Goal: Task Accomplishment & Management: Complete application form

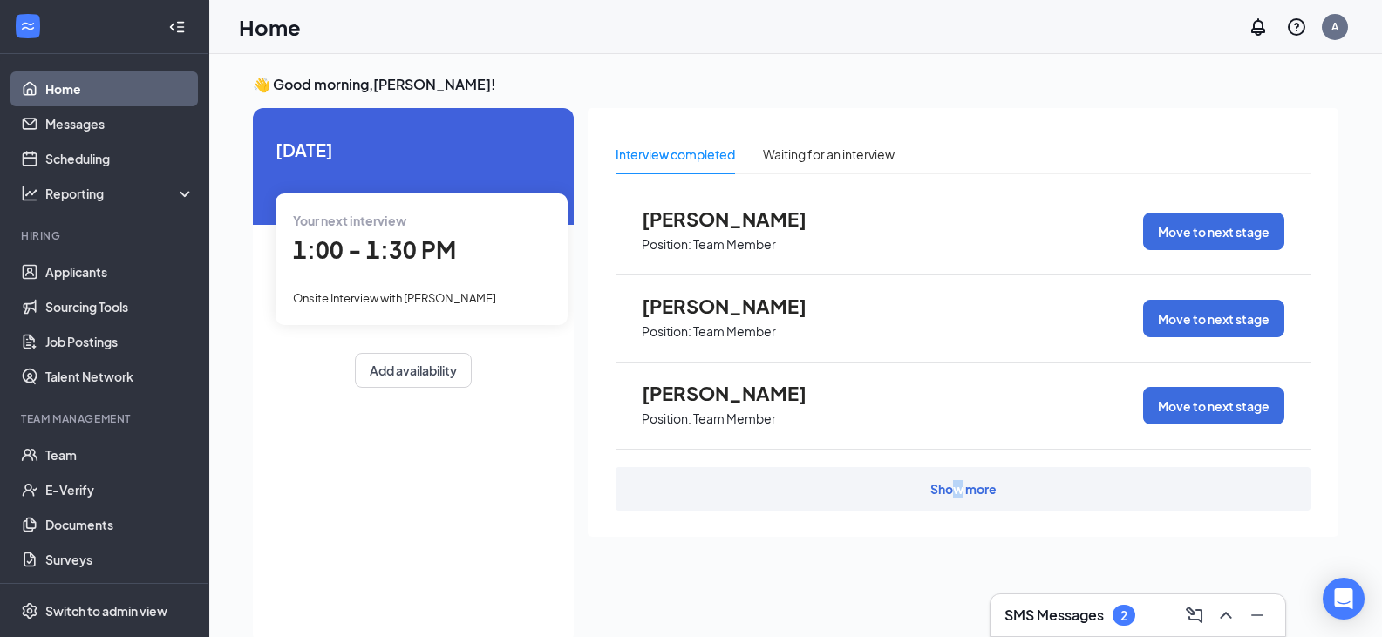
click at [959, 487] on div "Show more" at bounding box center [964, 489] width 66 height 17
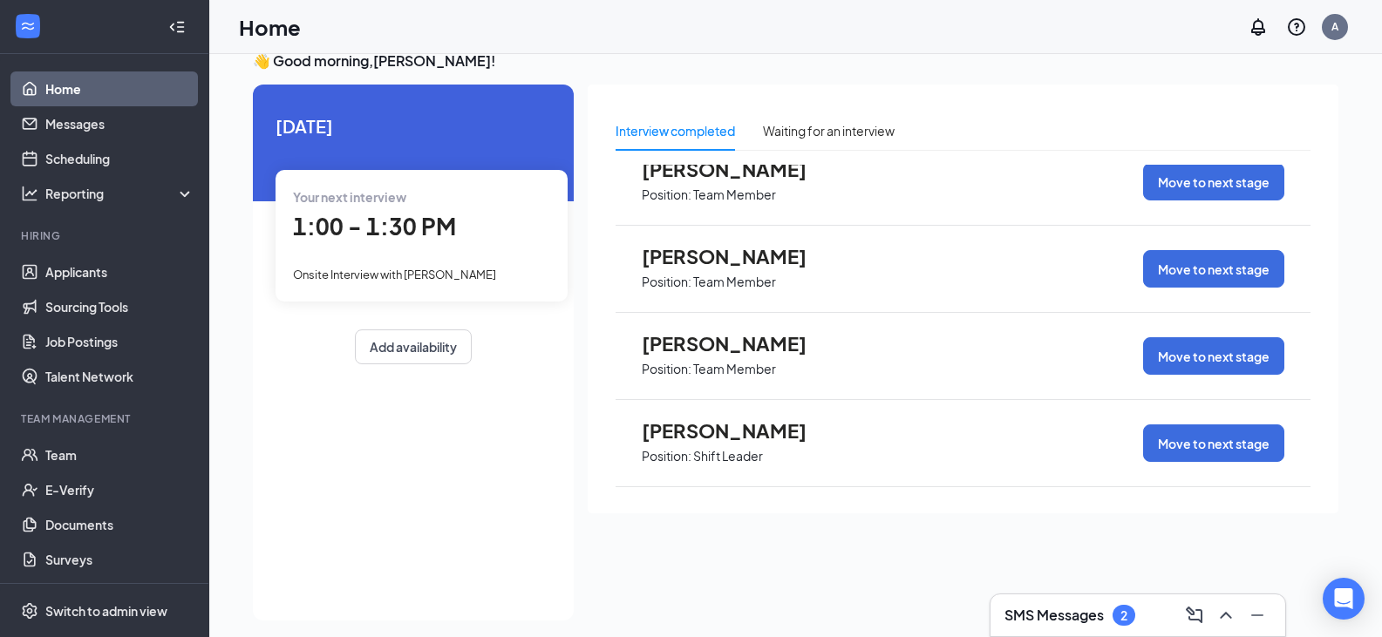
scroll to position [37, 0]
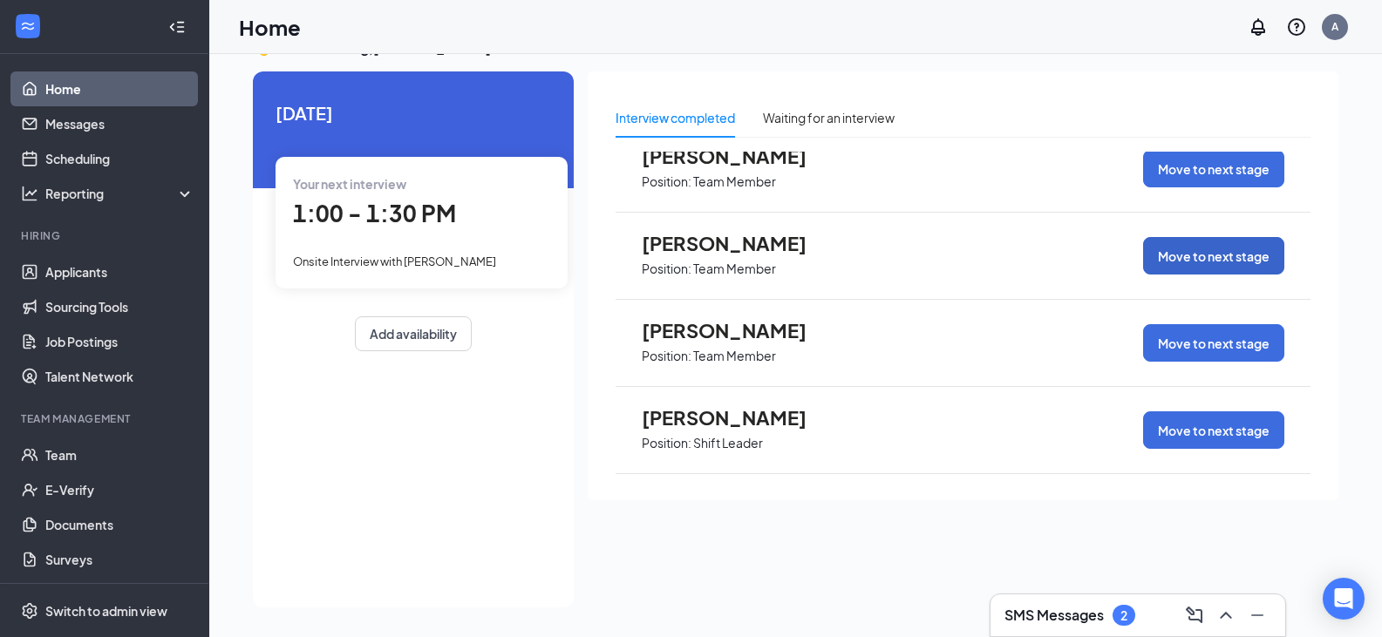
click at [1183, 251] on button "Move to next stage" at bounding box center [1213, 255] width 141 height 37
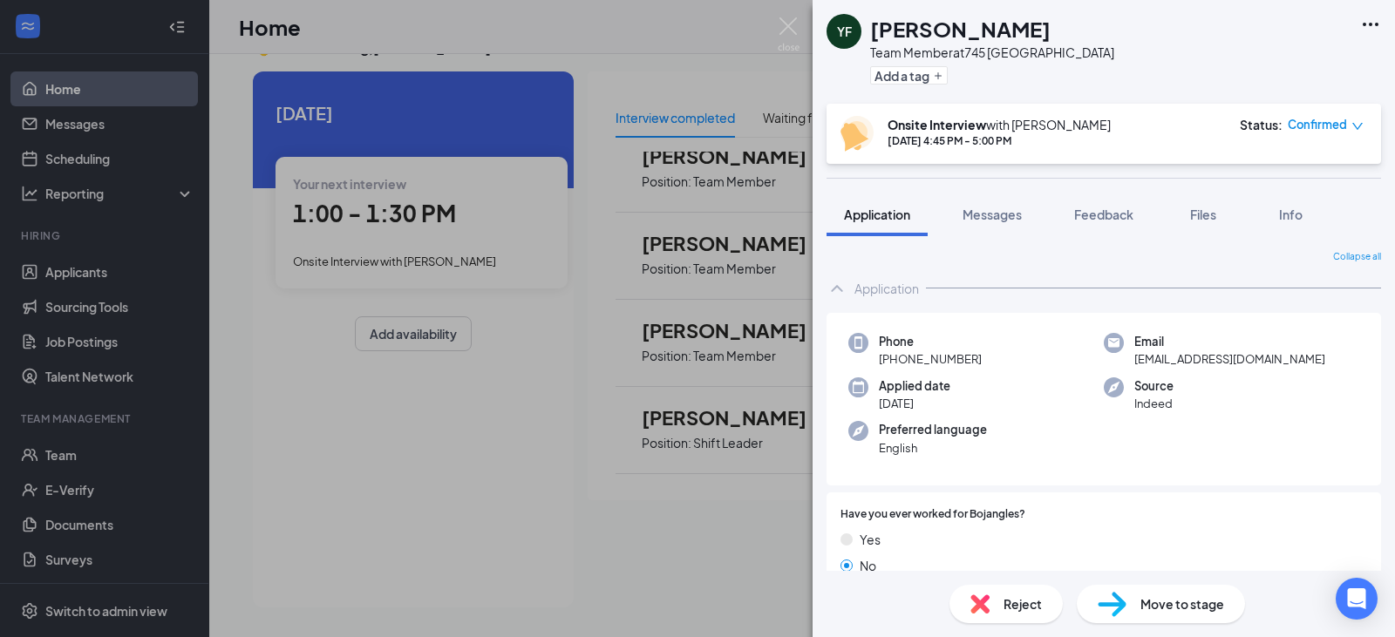
click at [1159, 610] on span "Move to stage" at bounding box center [1183, 604] width 84 height 19
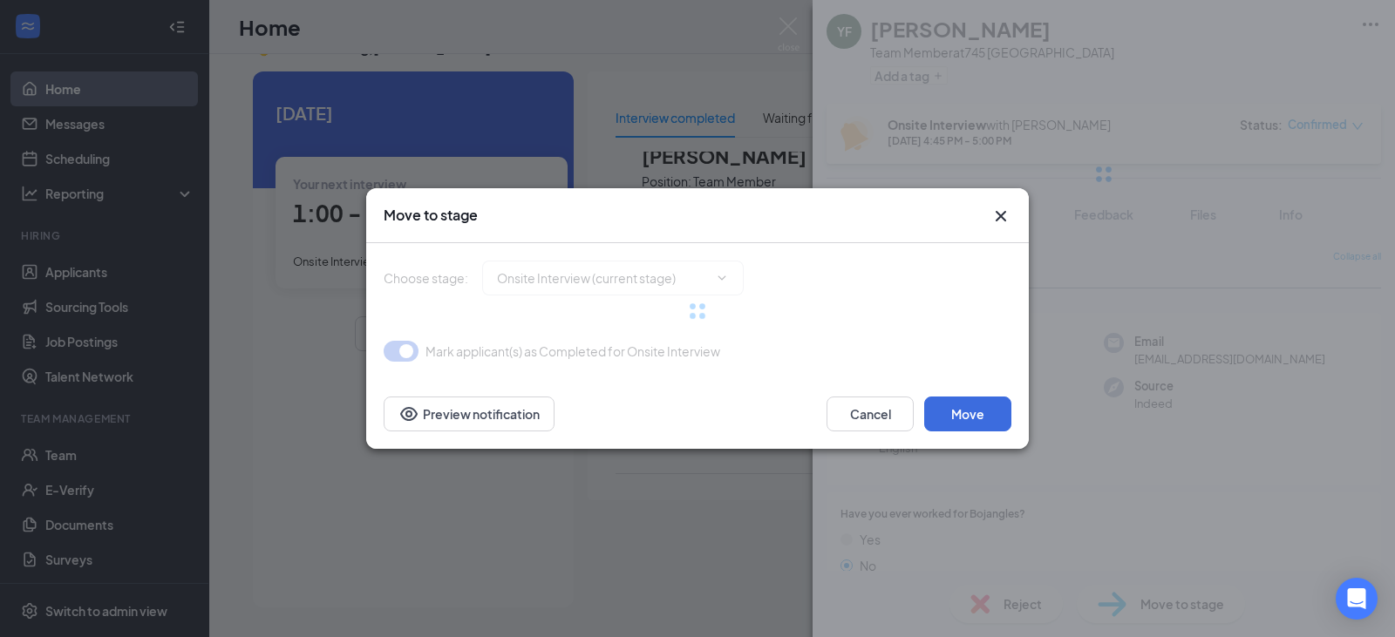
type input "Hiring Complete (final stage)"
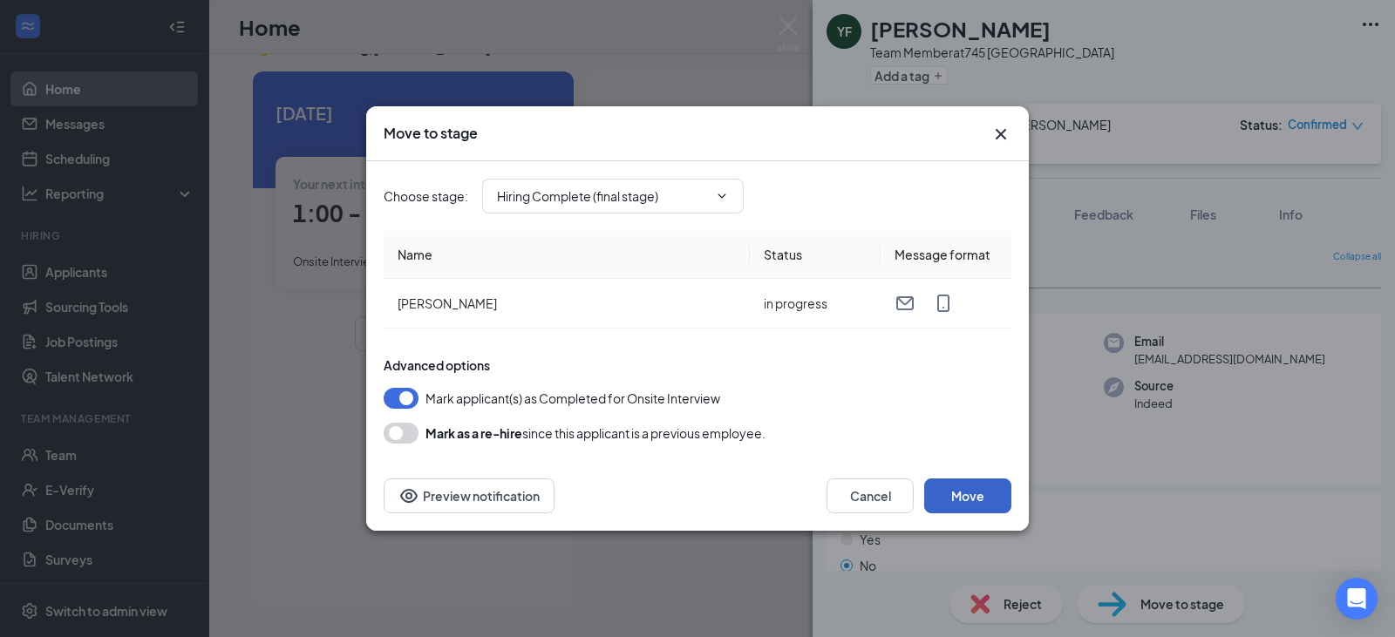
click at [999, 504] on button "Move" at bounding box center [967, 496] width 87 height 35
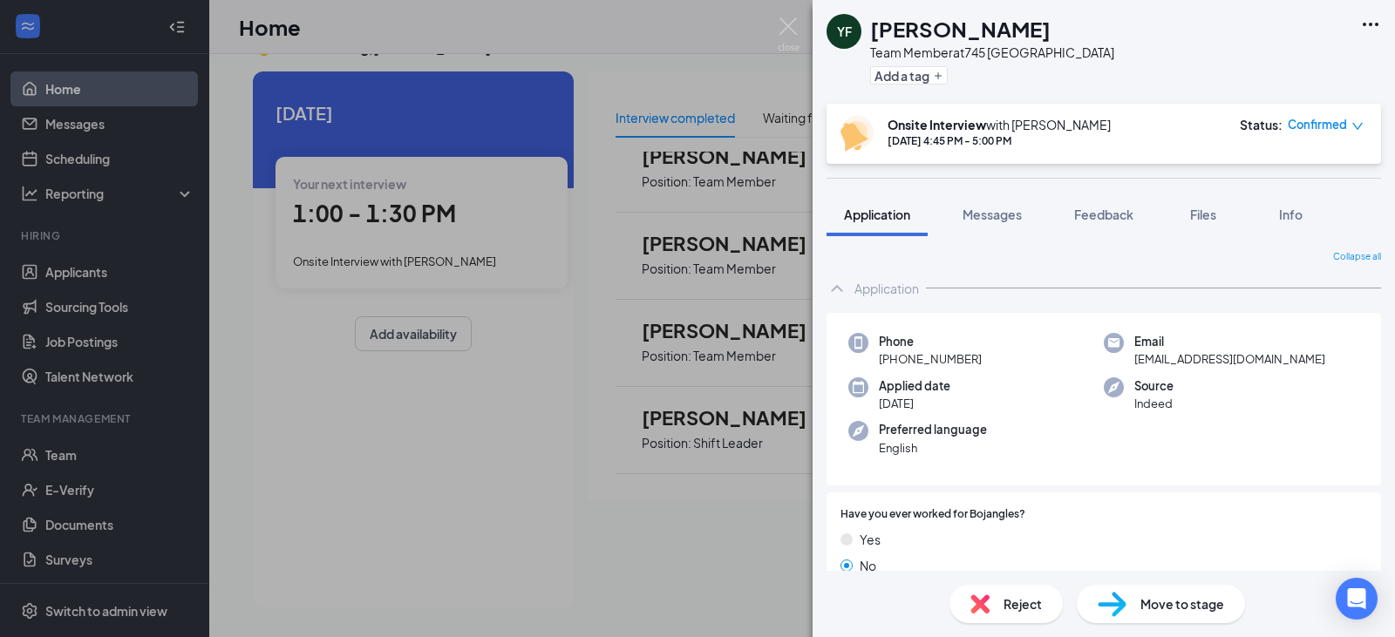
click at [699, 23] on div "YF Yahir Fraide Team Member at 745 Loganville Add a tag Onsite Interview with A…" at bounding box center [697, 318] width 1395 height 637
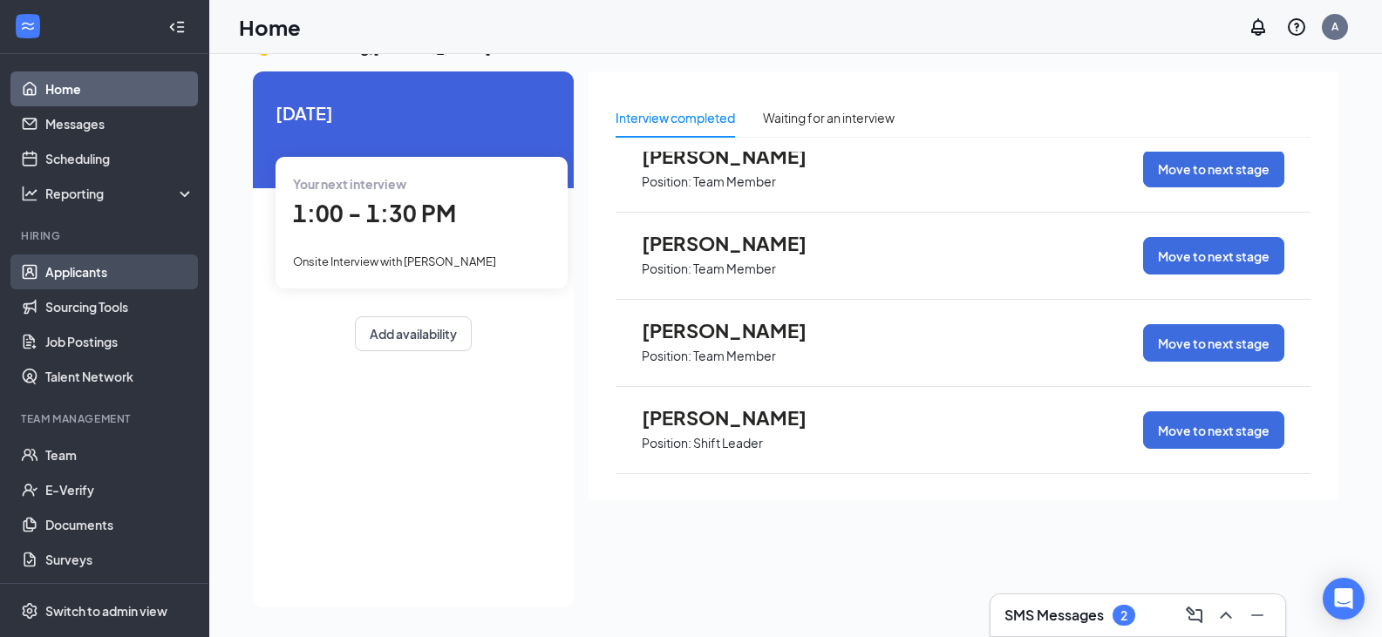
click at [73, 269] on link "Applicants" at bounding box center [119, 272] width 149 height 35
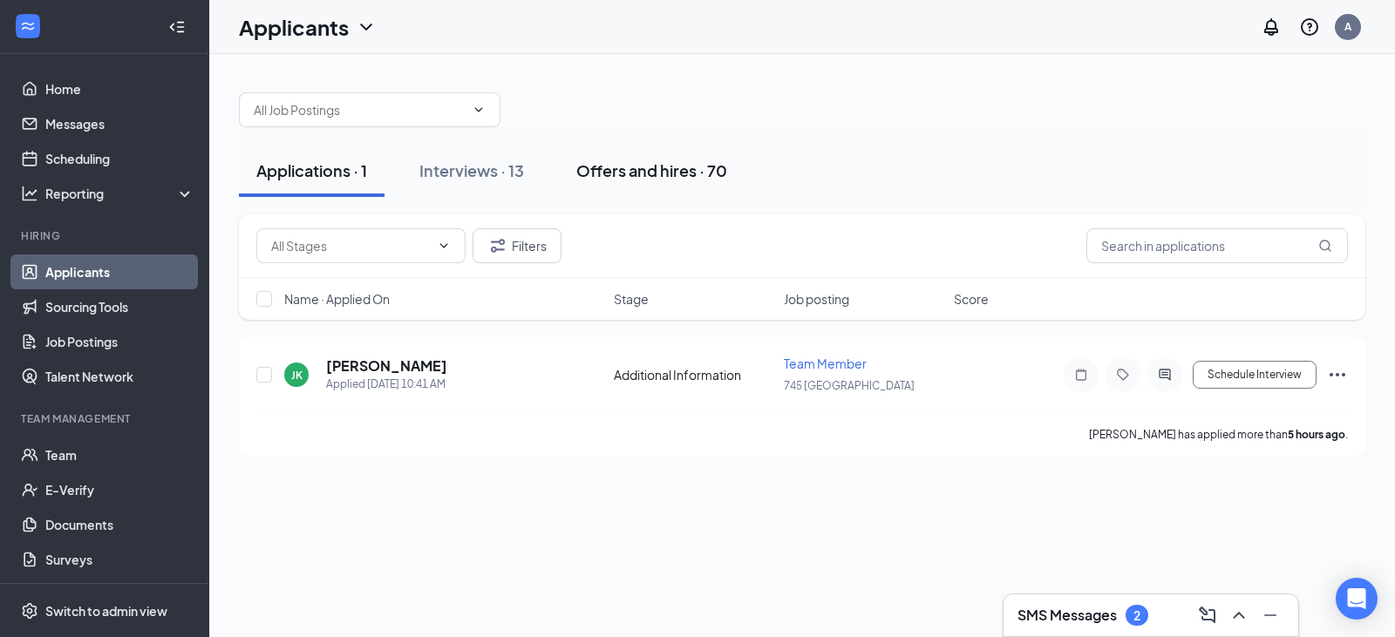
click at [658, 172] on div "Offers and hires · 70" at bounding box center [651, 171] width 151 height 22
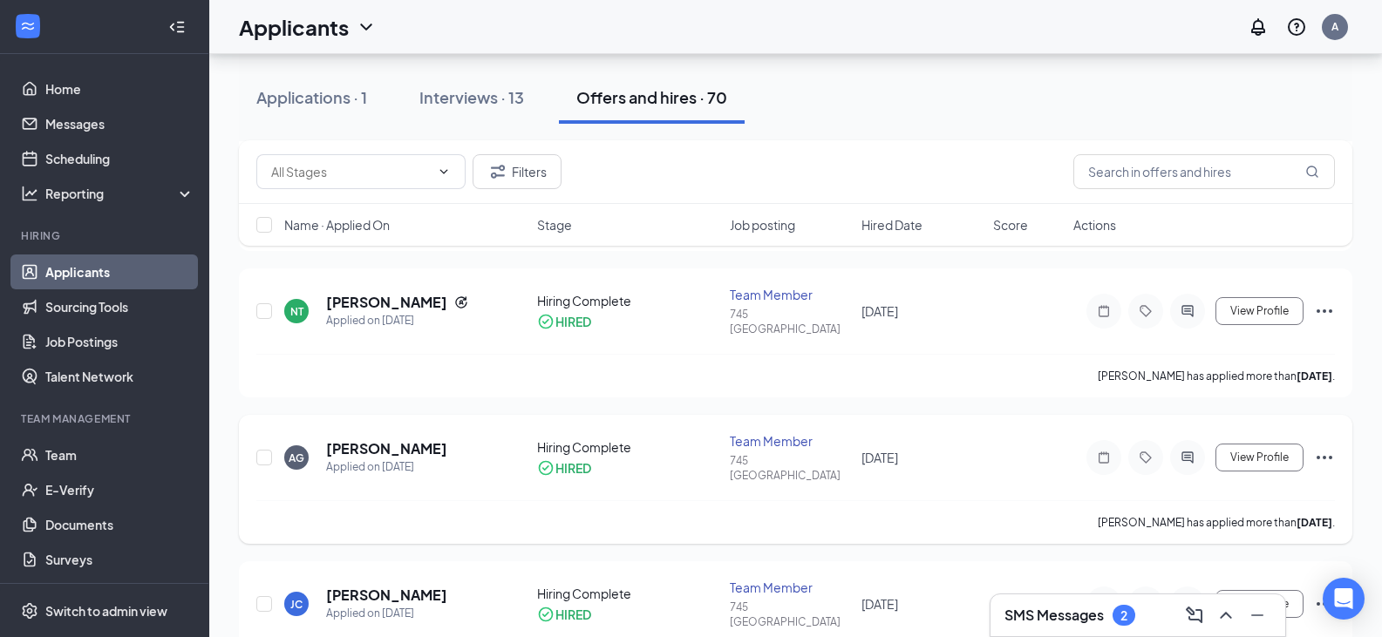
scroll to position [349, 0]
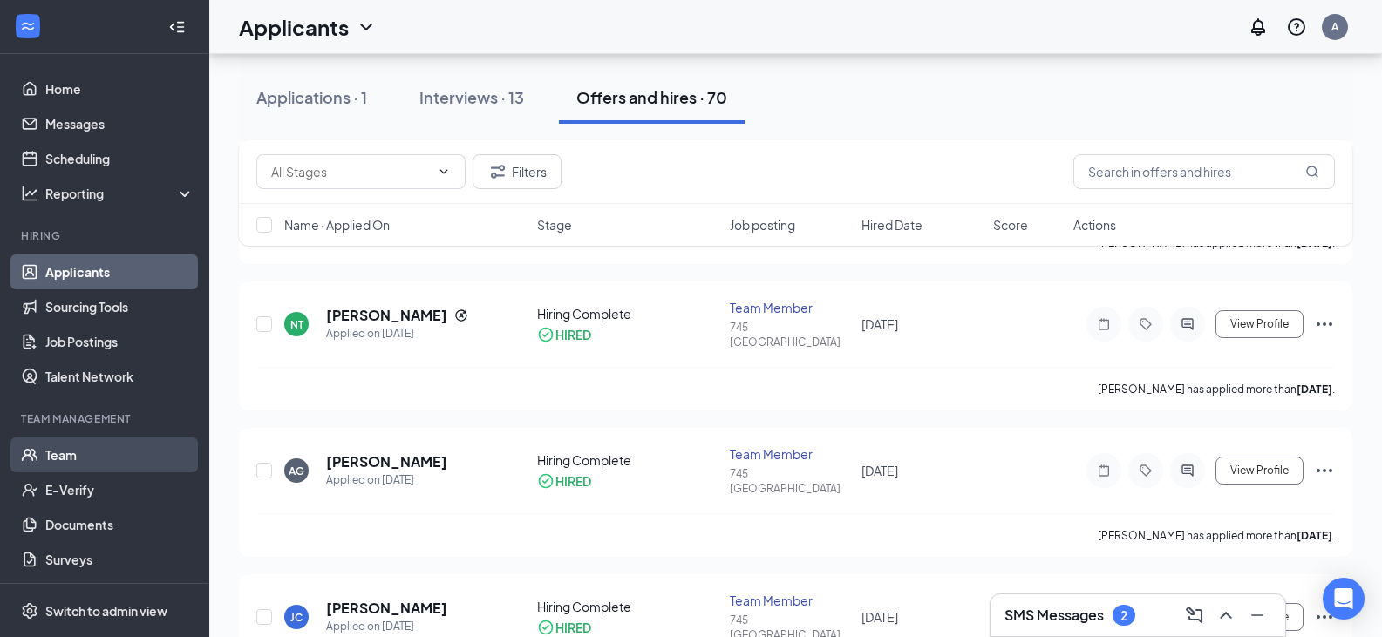
click at [69, 453] on link "Team" at bounding box center [119, 455] width 149 height 35
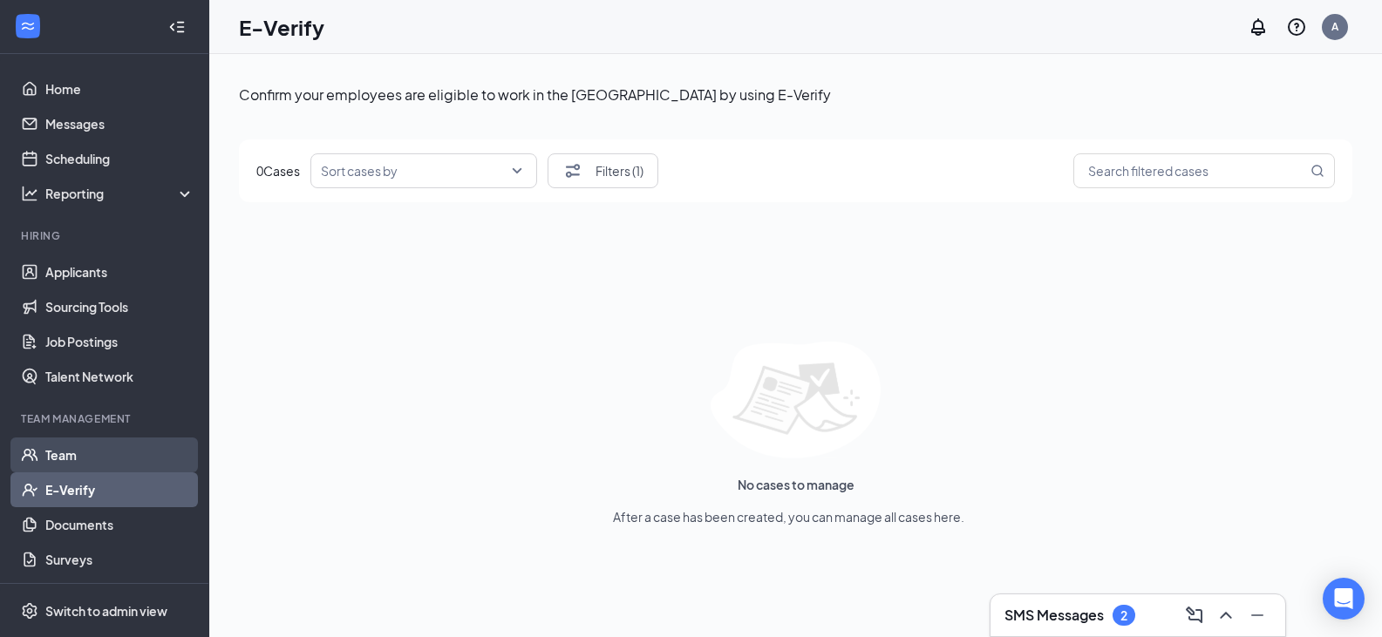
click at [45, 460] on link "Team" at bounding box center [119, 455] width 149 height 35
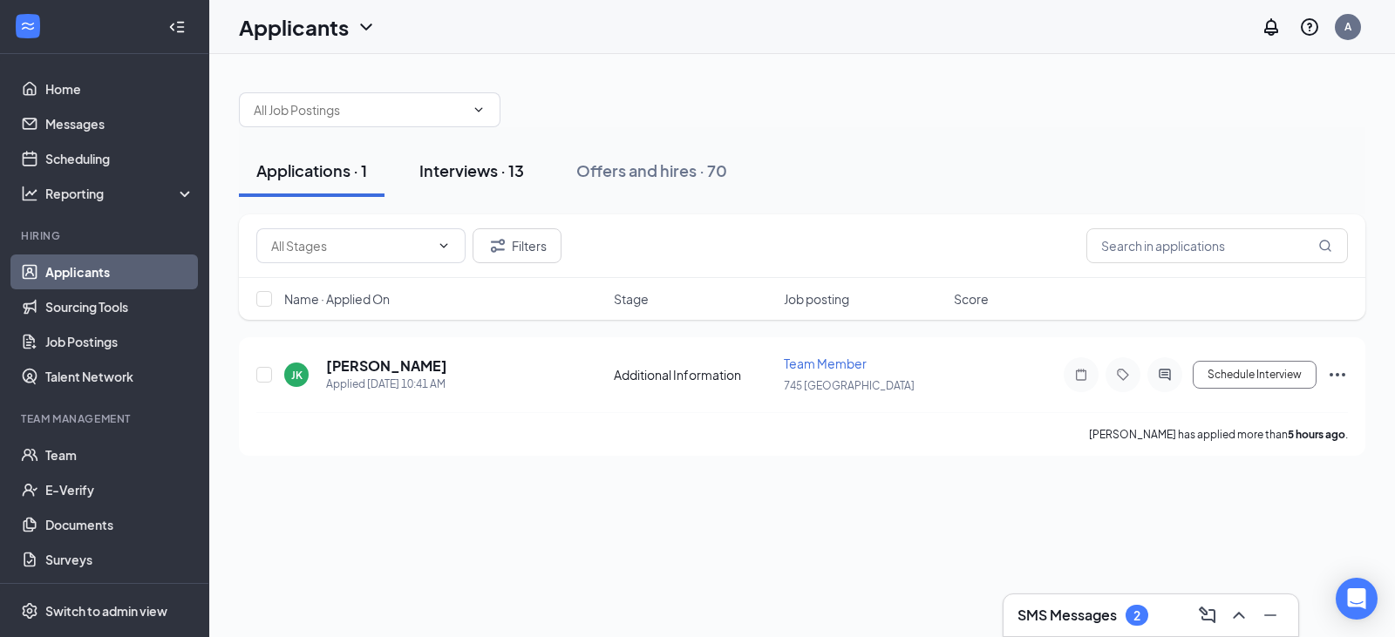
drag, startPoint x: 488, startPoint y: 170, endPoint x: 511, endPoint y: 170, distance: 22.7
click at [488, 170] on div "Interviews · 13" at bounding box center [471, 171] width 105 height 22
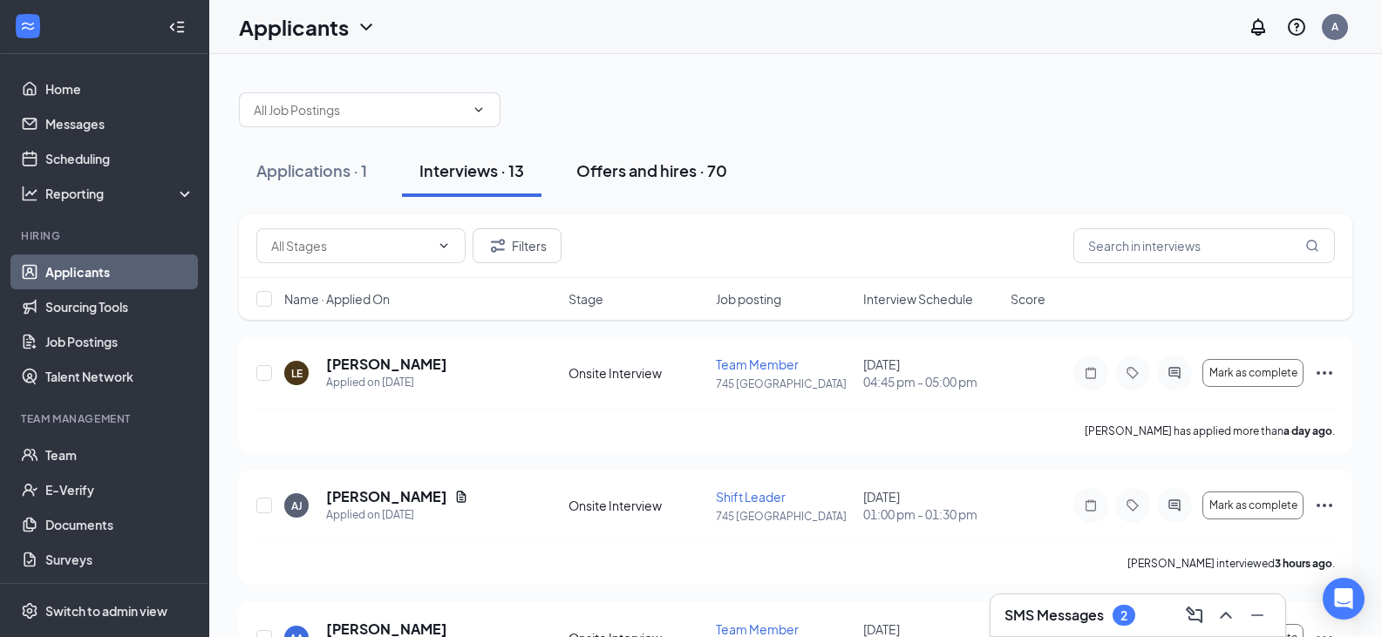
click at [658, 165] on div "Offers and hires · 70" at bounding box center [651, 171] width 151 height 22
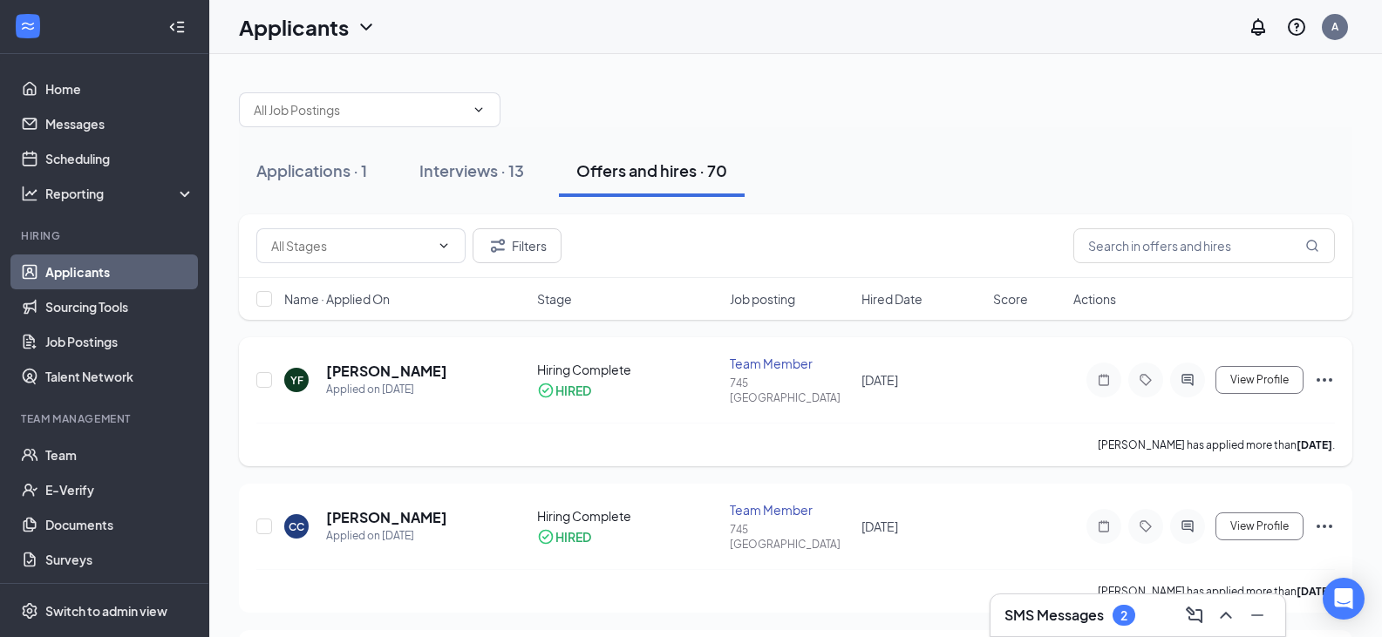
click at [1331, 378] on icon "Ellipses" at bounding box center [1325, 379] width 16 height 3
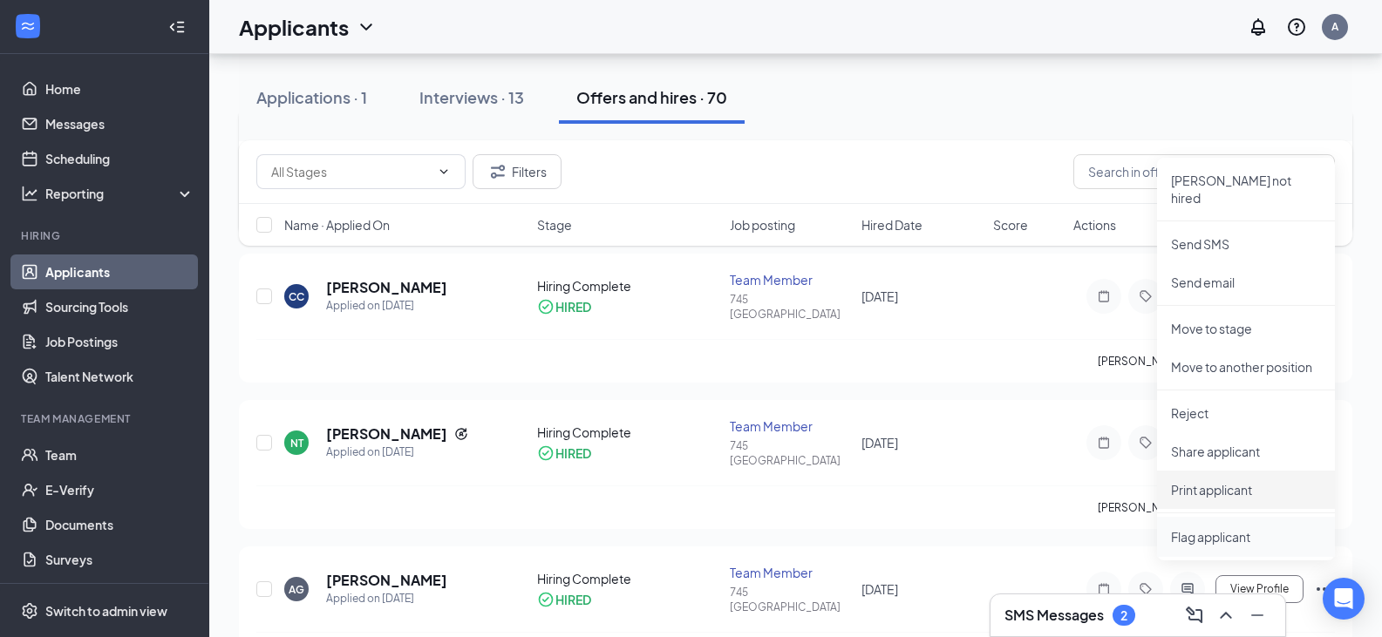
scroll to position [349, 0]
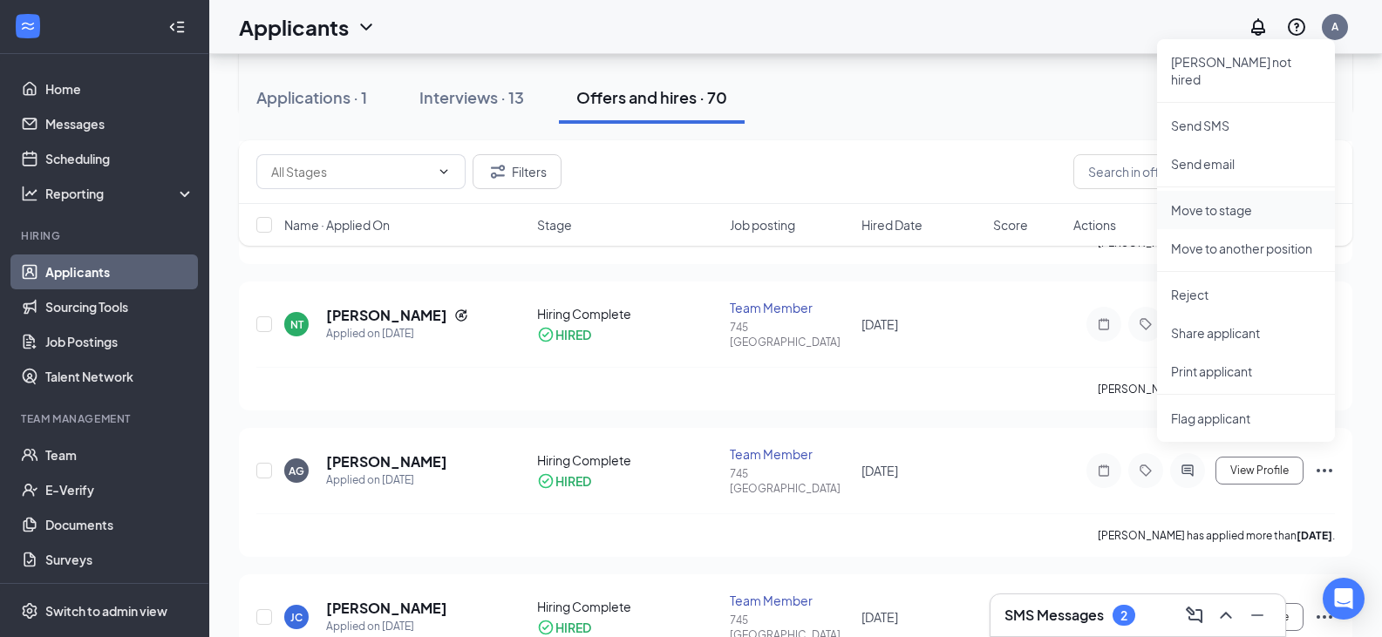
click at [1221, 201] on p "Move to stage" at bounding box center [1246, 209] width 150 height 17
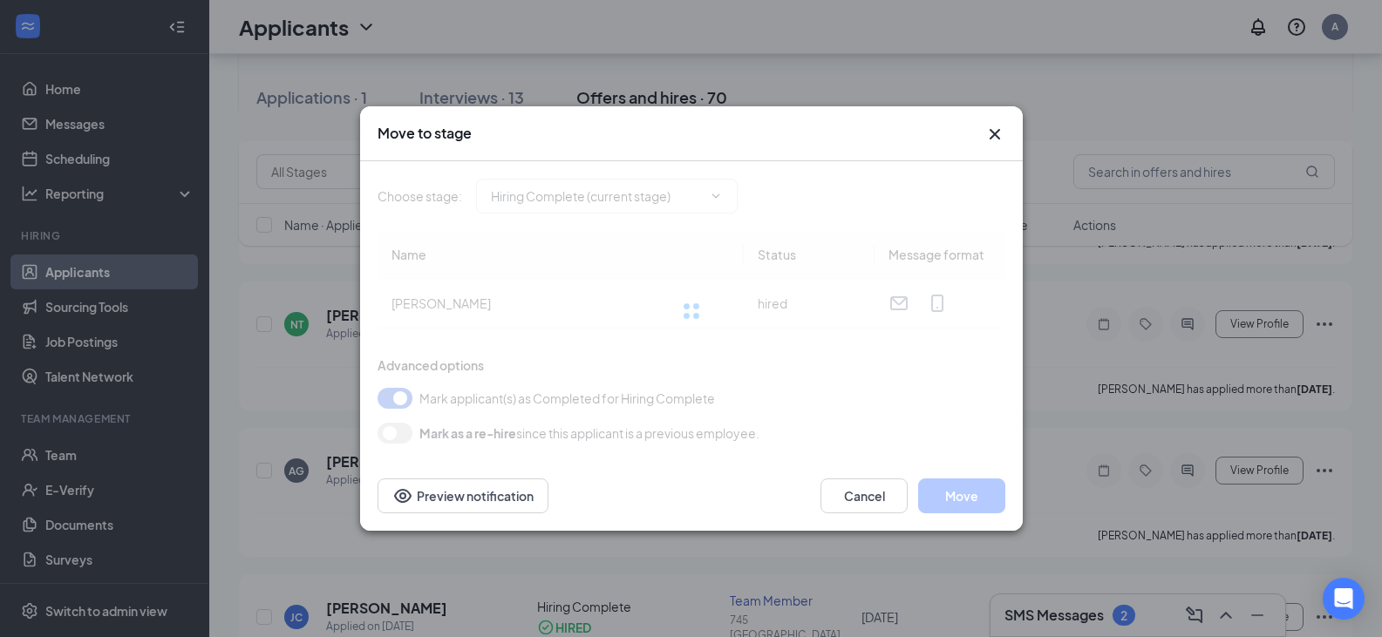
type input "Hiring Complete (current stage)"
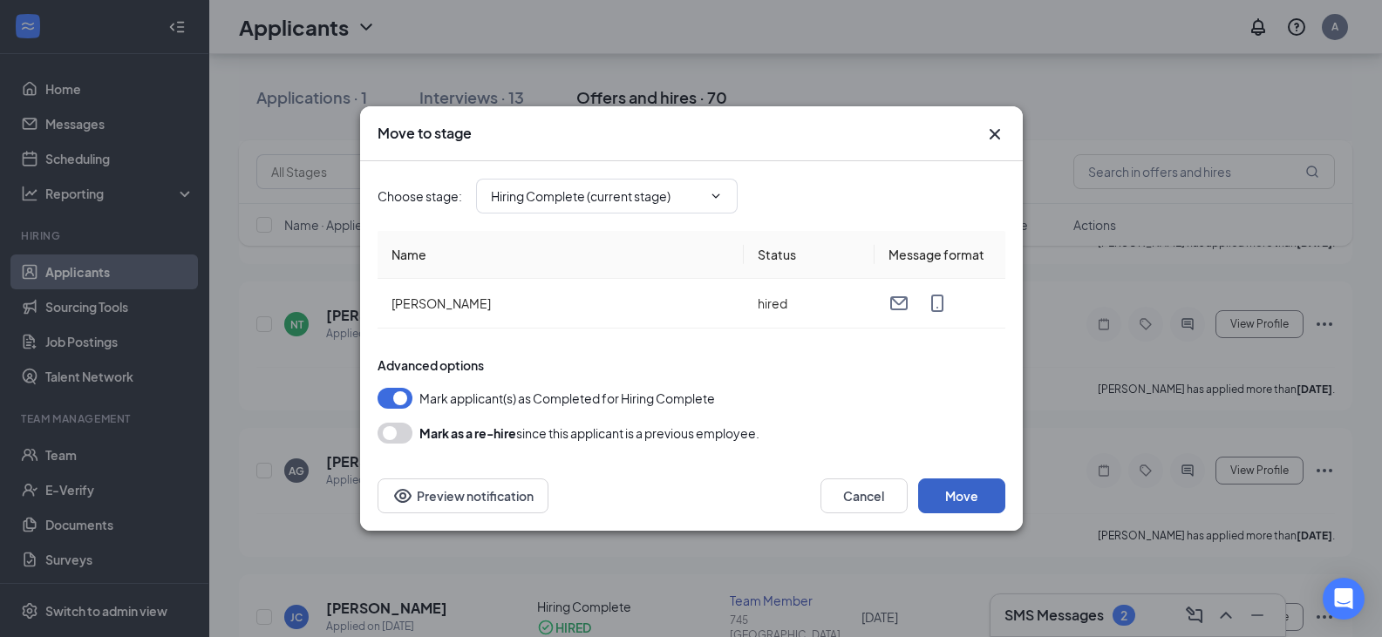
click at [969, 485] on button "Move" at bounding box center [961, 496] width 87 height 35
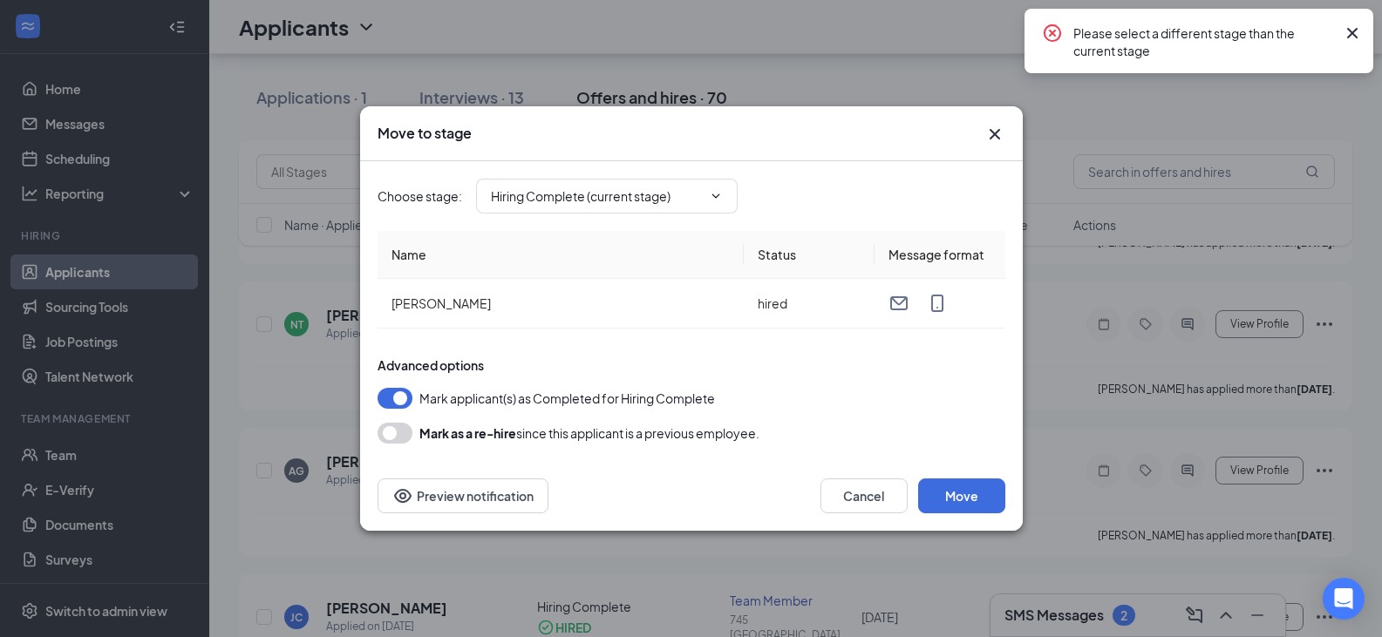
click at [1350, 36] on icon "Cross" at bounding box center [1352, 33] width 10 height 10
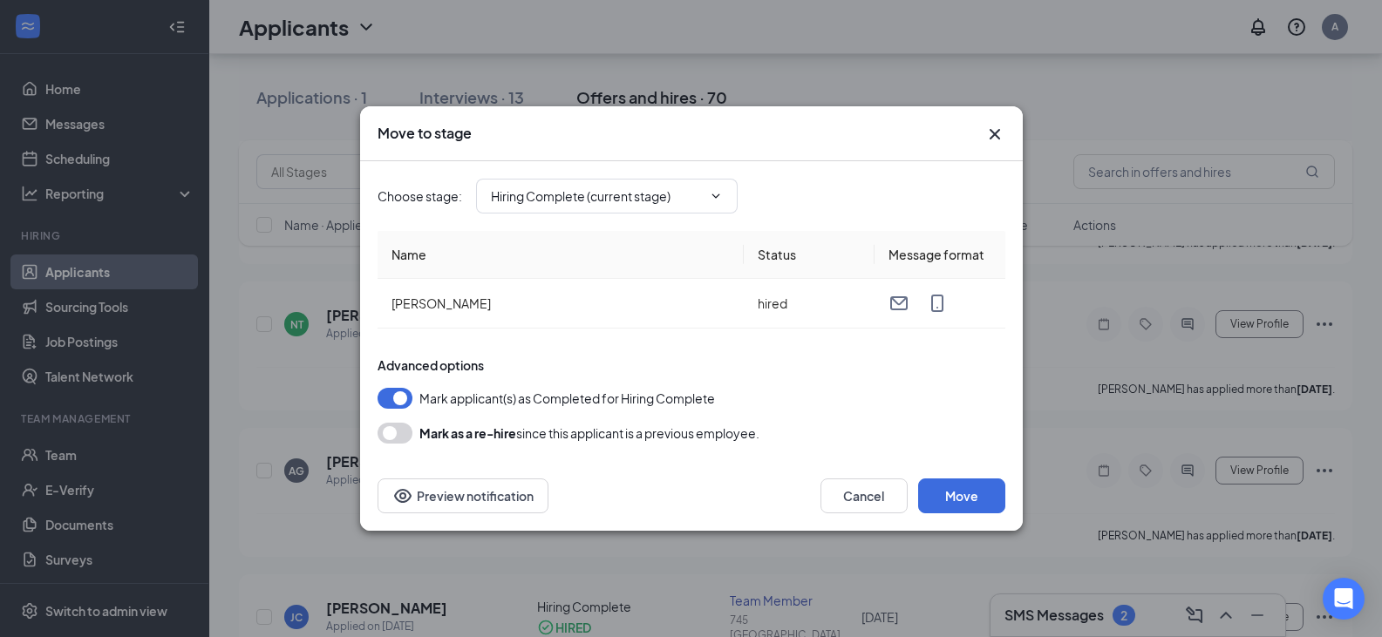
click at [987, 134] on icon "Cross" at bounding box center [995, 134] width 21 height 21
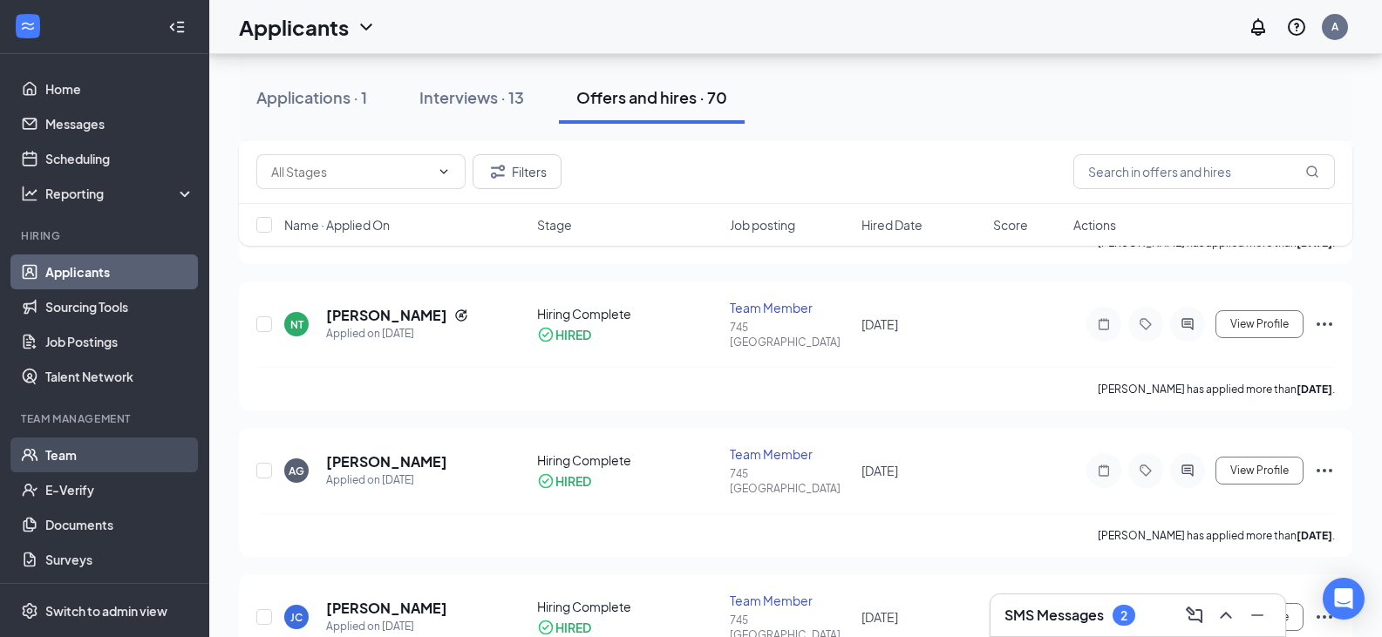
click at [75, 456] on link "Team" at bounding box center [119, 455] width 149 height 35
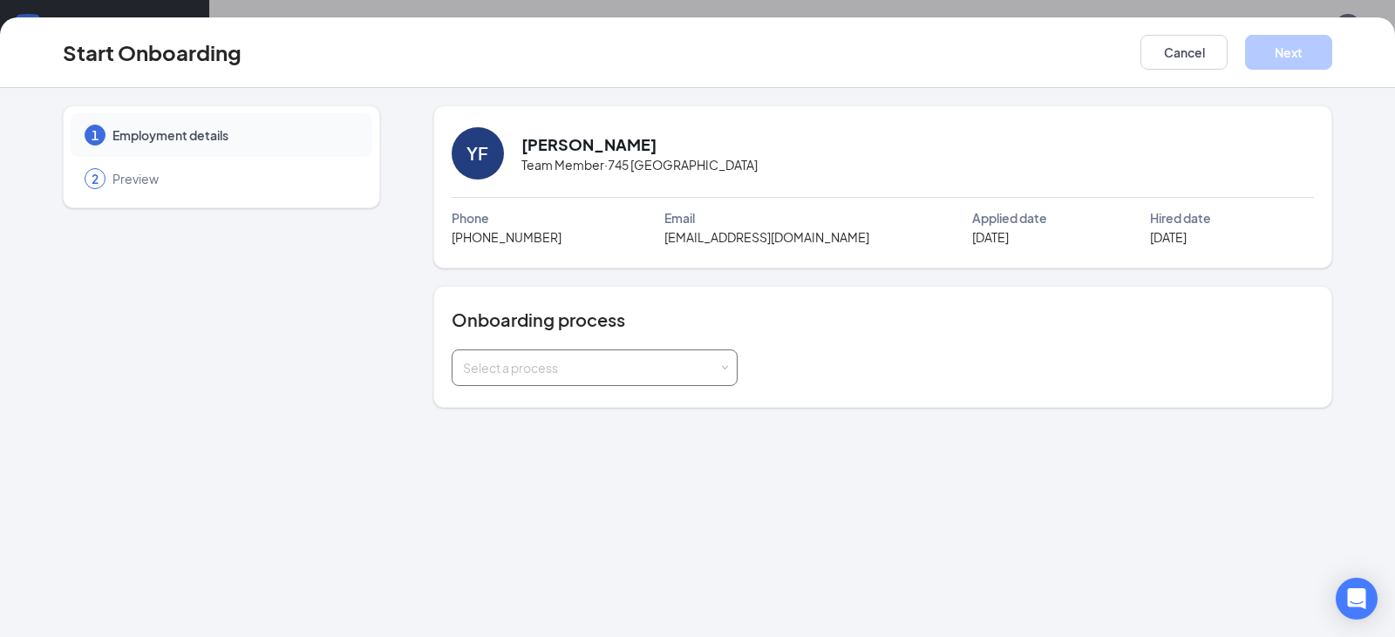
click at [725, 365] on span at bounding box center [724, 369] width 8 height 8
click at [523, 433] on span "Team Member" at bounding box center [499, 436] width 83 height 16
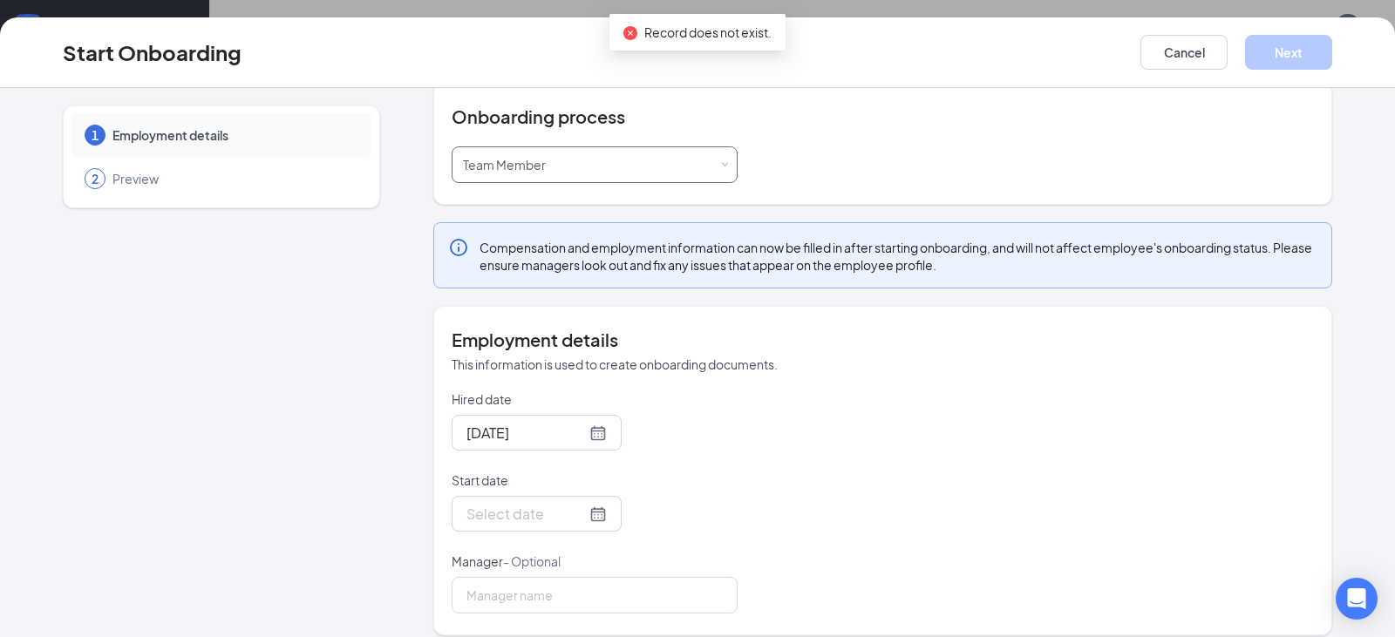
scroll to position [219, 0]
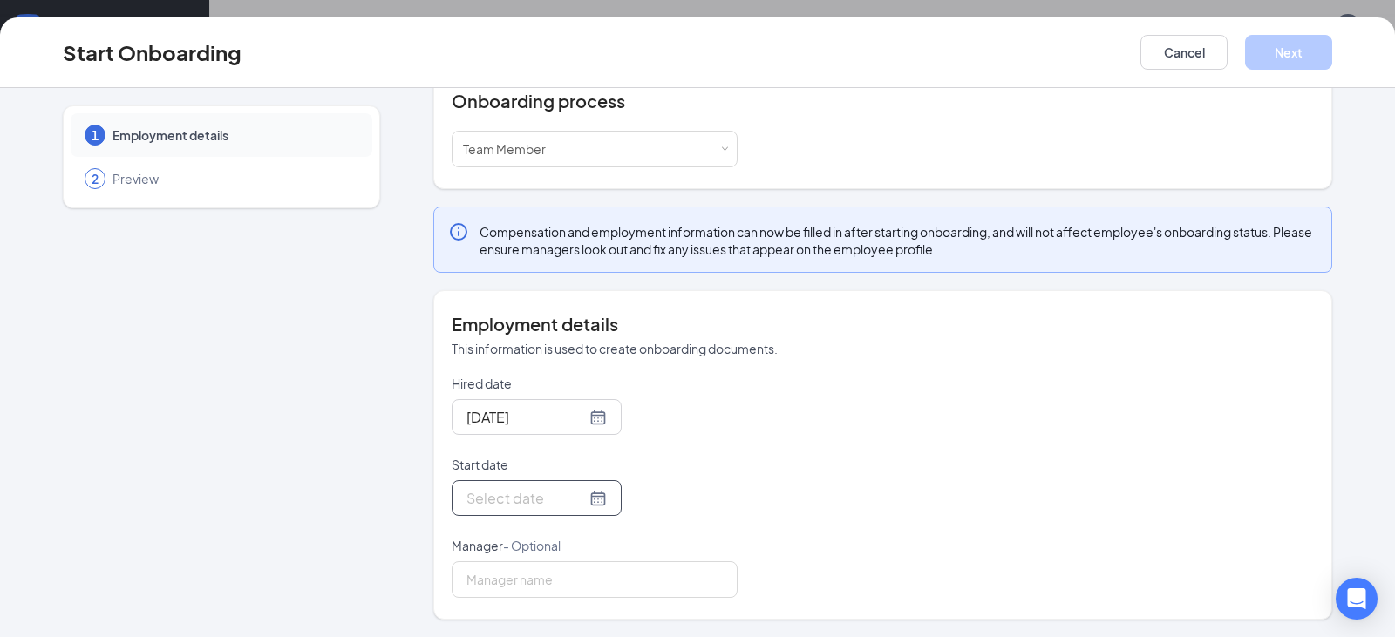
click at [571, 501] on div at bounding box center [537, 498] width 140 height 22
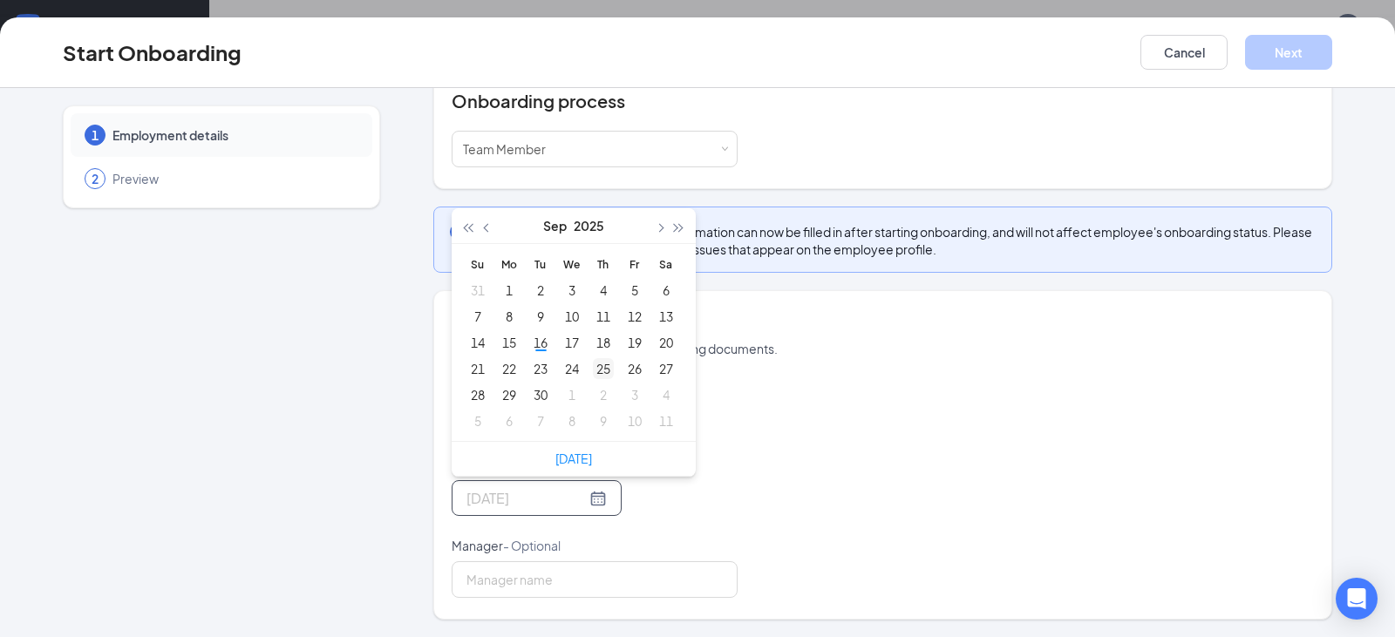
type input "Sep 25, 2025"
click at [597, 366] on div "25" at bounding box center [603, 368] width 21 height 21
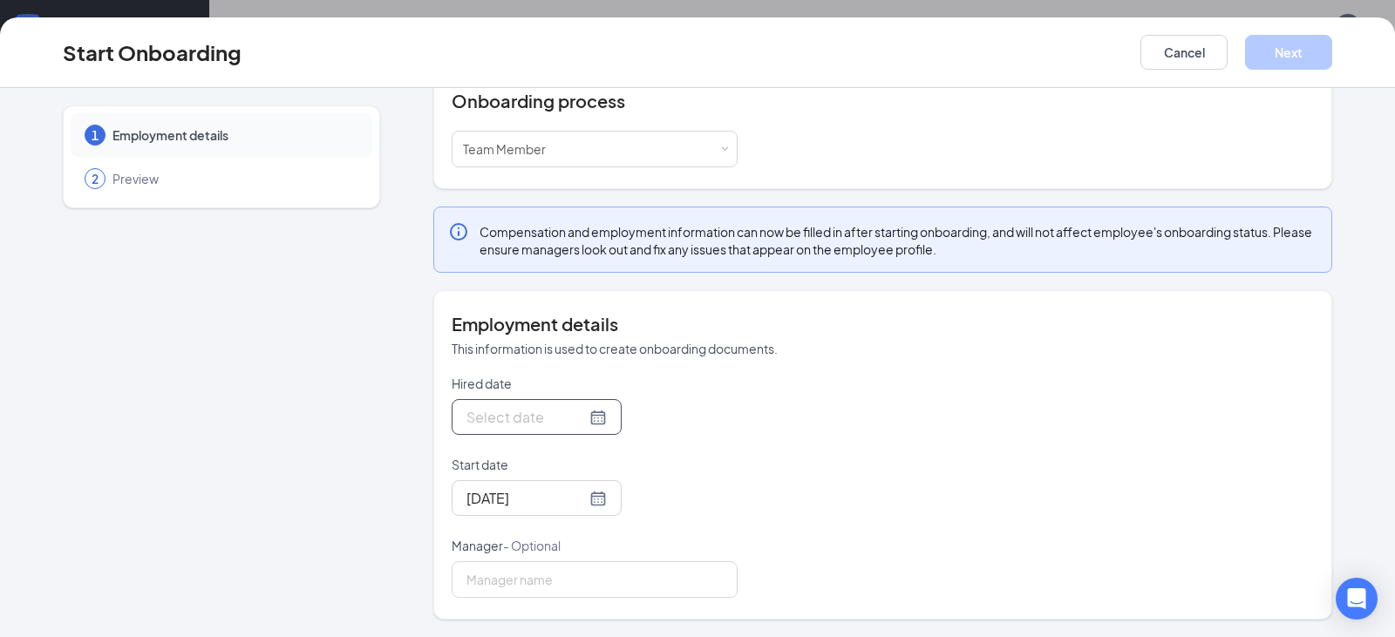
click at [575, 415] on div at bounding box center [537, 417] width 140 height 22
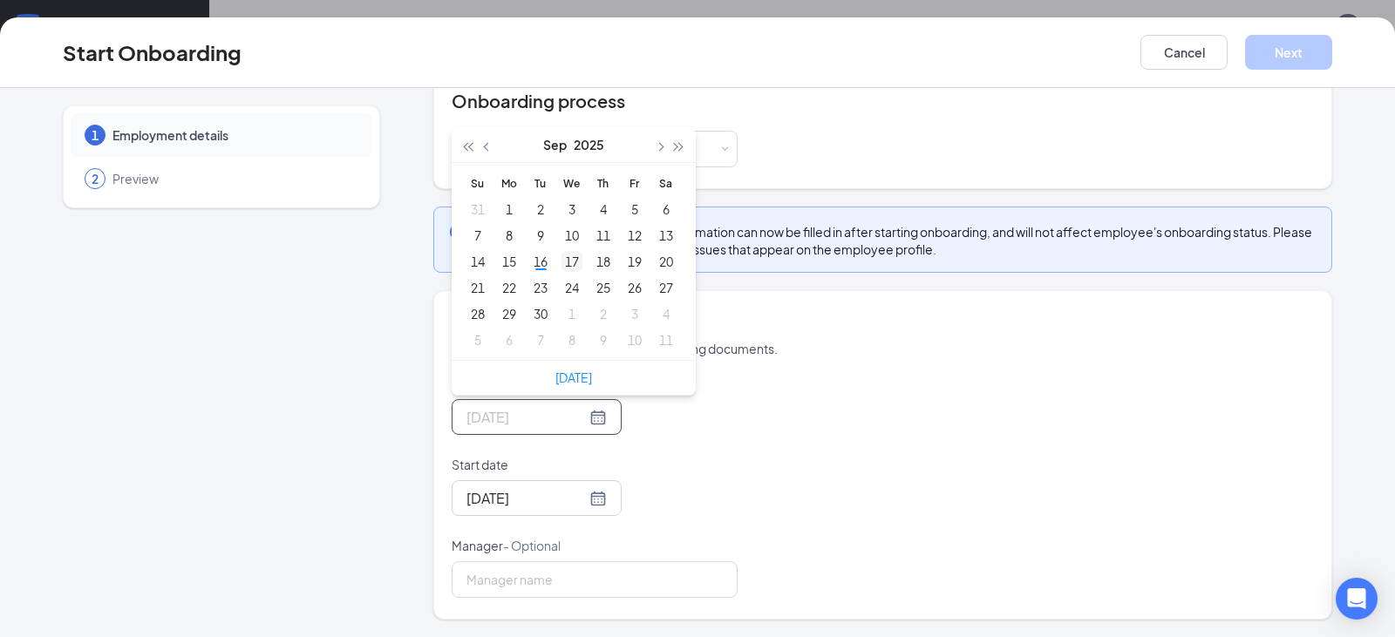
type input "Sep 17, 2025"
click at [563, 262] on div "17" at bounding box center [572, 261] width 21 height 21
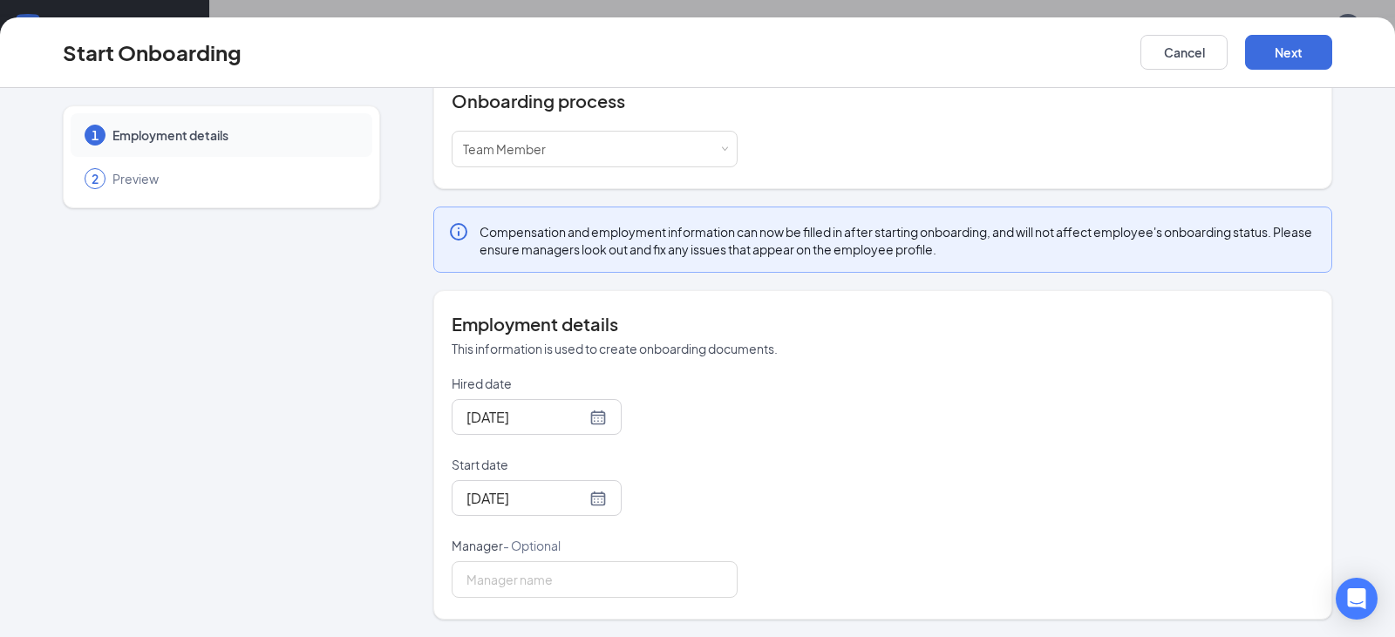
click at [1098, 450] on div "Hired date Sep 17, 2025 Sep 2025 Su Mo Tu We Th Fr Sa 31 1 2 3 4 5 6 7 8 9 10 1…" at bounding box center [883, 486] width 862 height 223
click at [1295, 55] on button "Next" at bounding box center [1288, 52] width 87 height 35
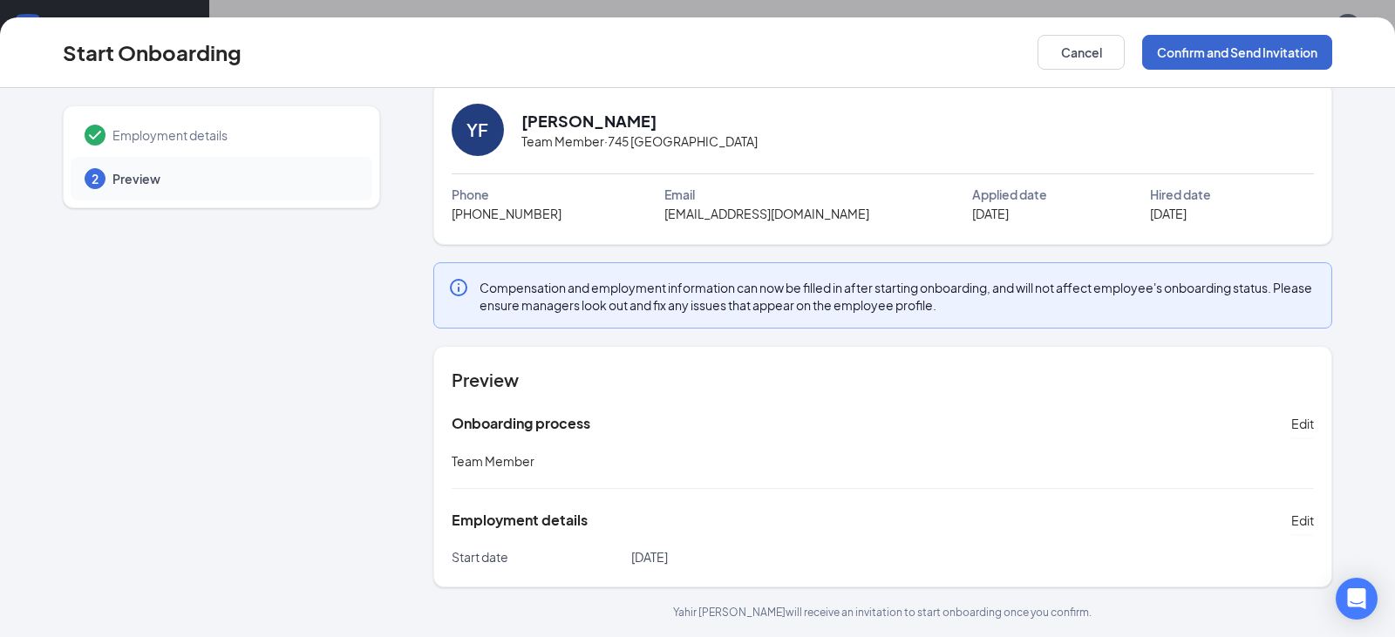
scroll to position [24, 0]
click at [1252, 46] on button "Confirm and Send Invitation" at bounding box center [1237, 52] width 190 height 35
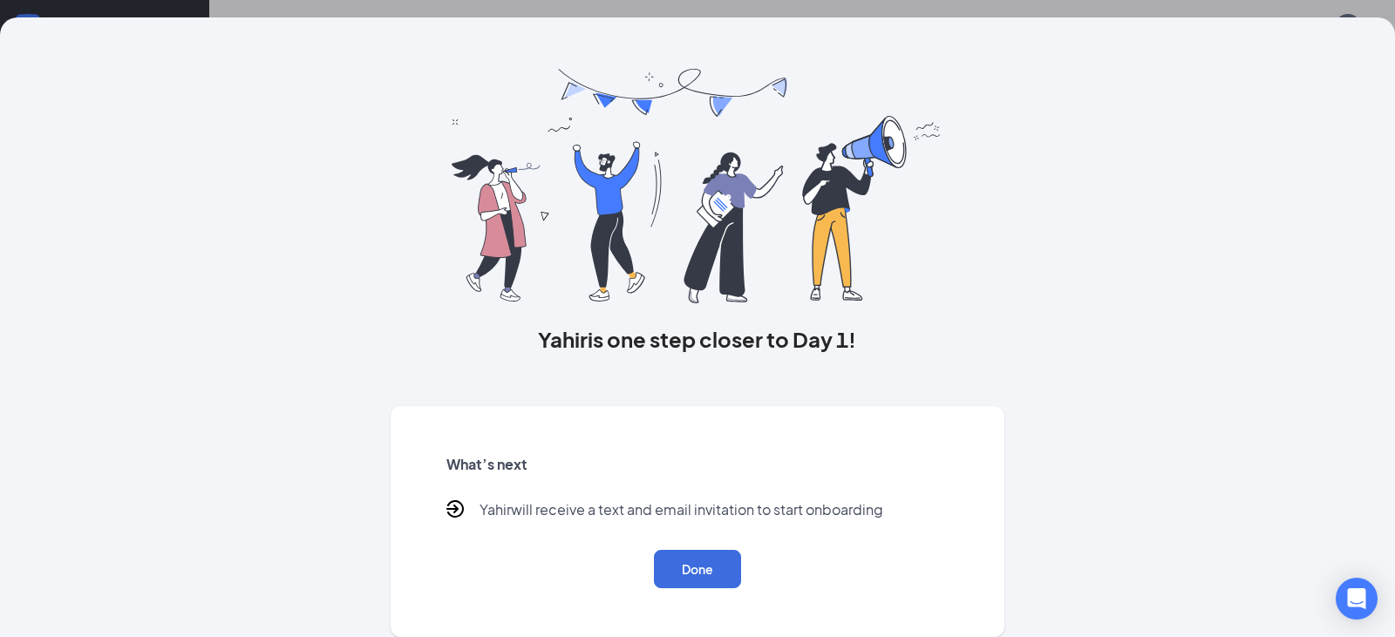
scroll to position [0, 0]
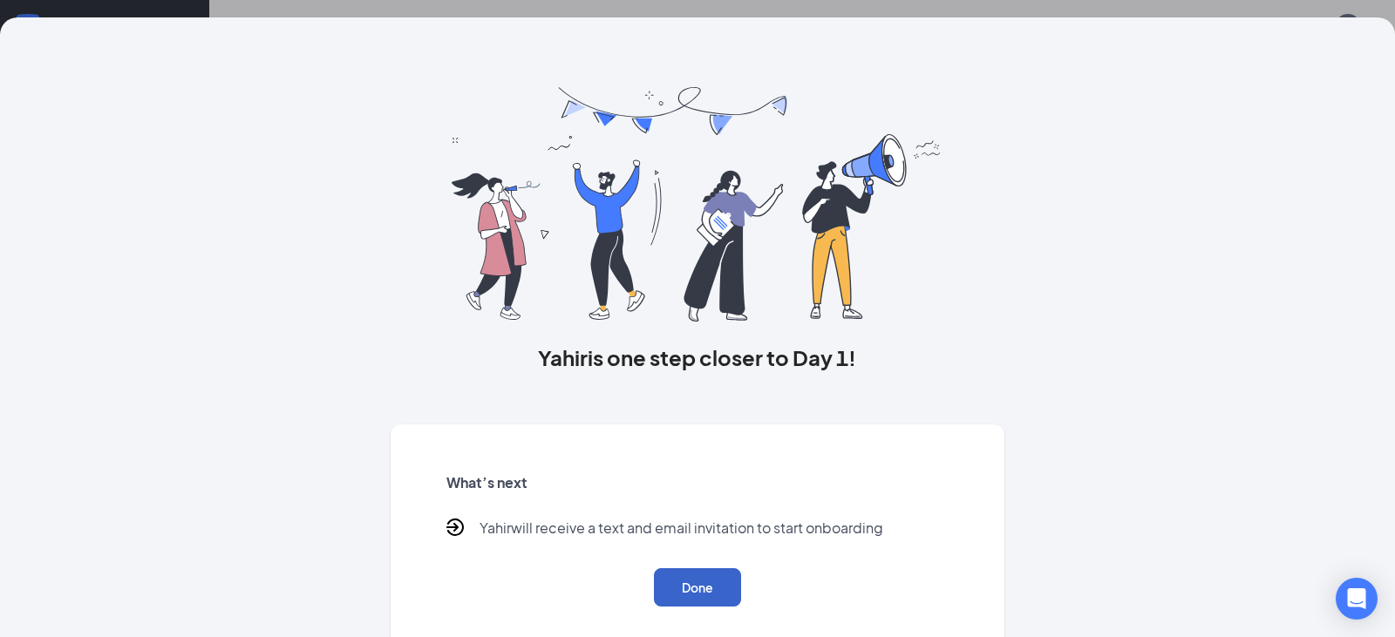
click at [699, 584] on button "Done" at bounding box center [697, 588] width 87 height 38
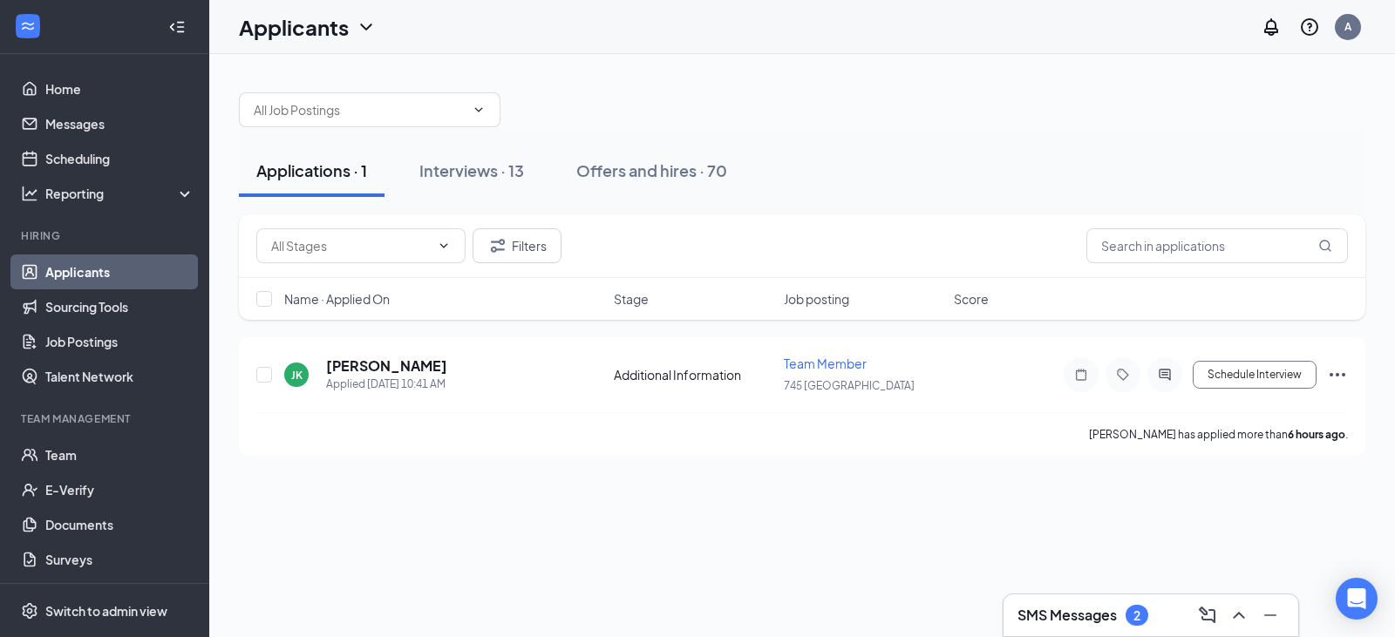
drag, startPoint x: 101, startPoint y: 273, endPoint x: 192, endPoint y: 256, distance: 92.2
click at [101, 273] on link "Applicants" at bounding box center [119, 272] width 149 height 35
click at [655, 171] on div "Offers and hires · 70" at bounding box center [651, 171] width 151 height 22
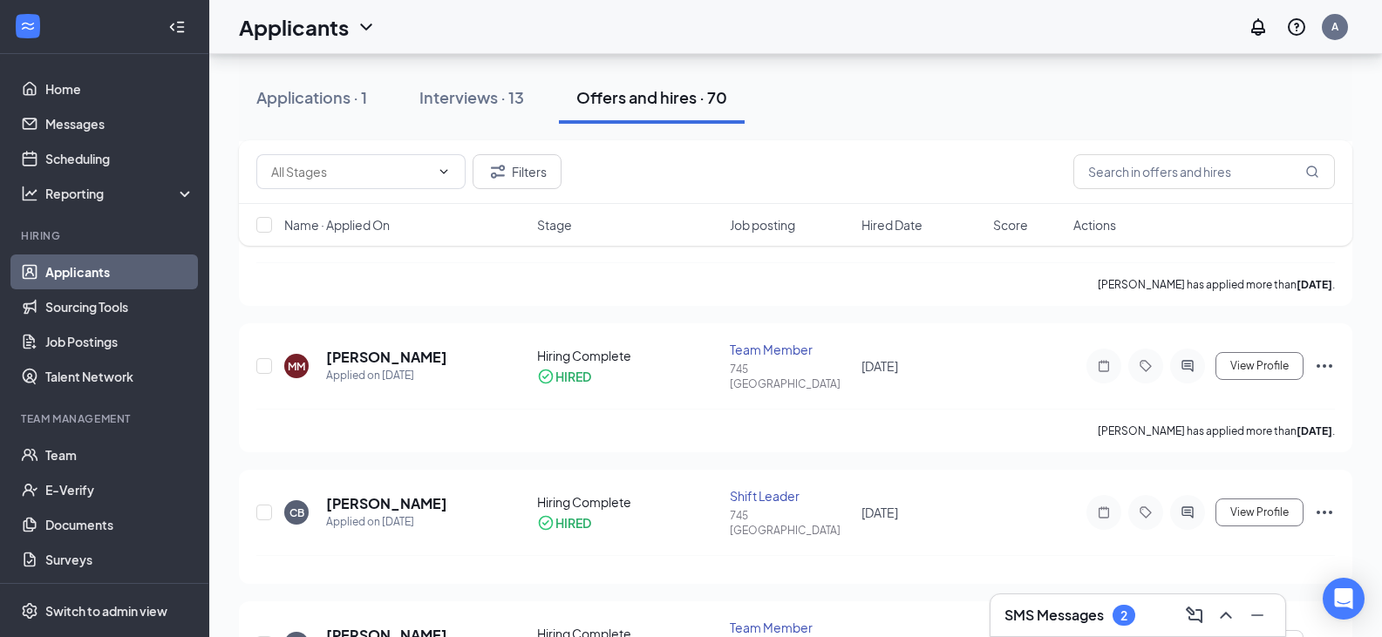
scroll to position [1308, 0]
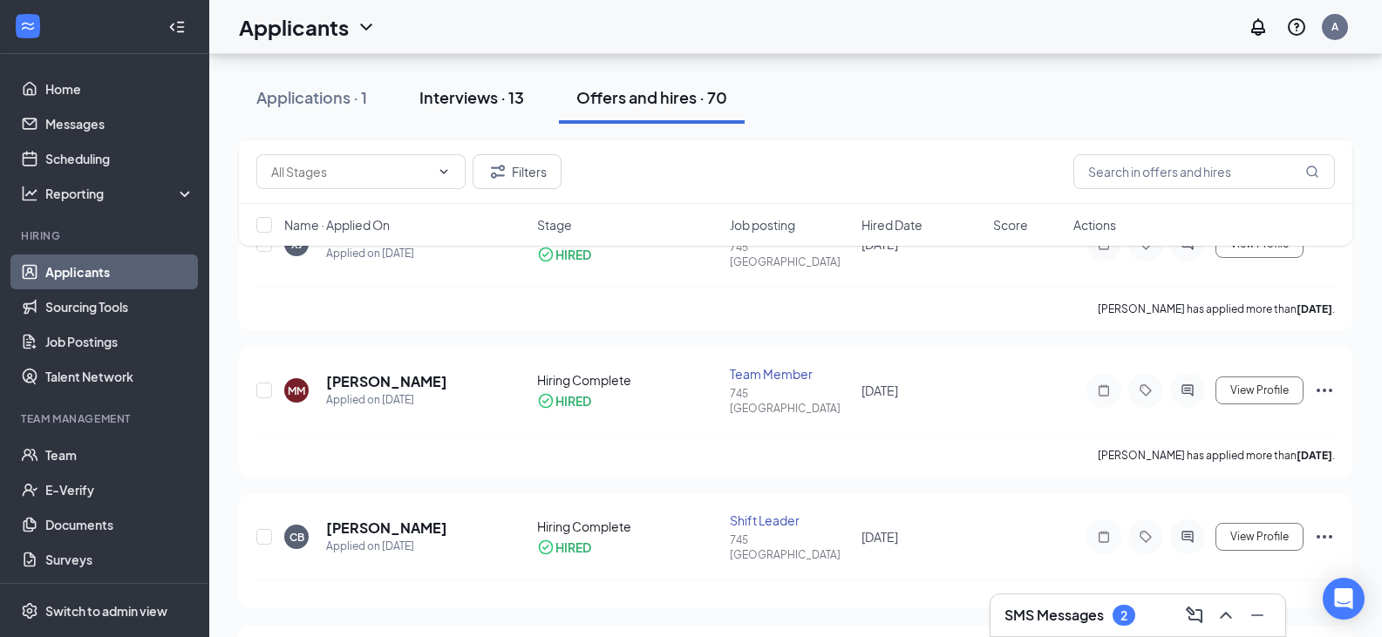
click at [455, 89] on div "Interviews · 13" at bounding box center [471, 97] width 105 height 22
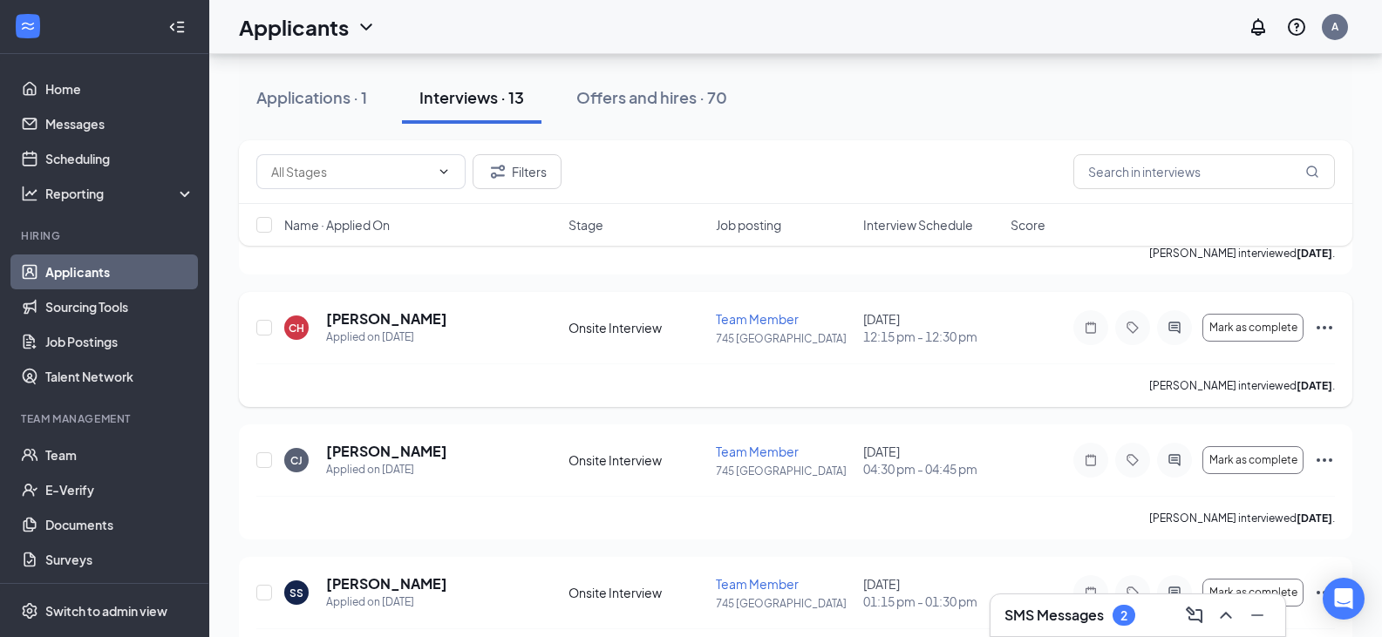
scroll to position [872, 0]
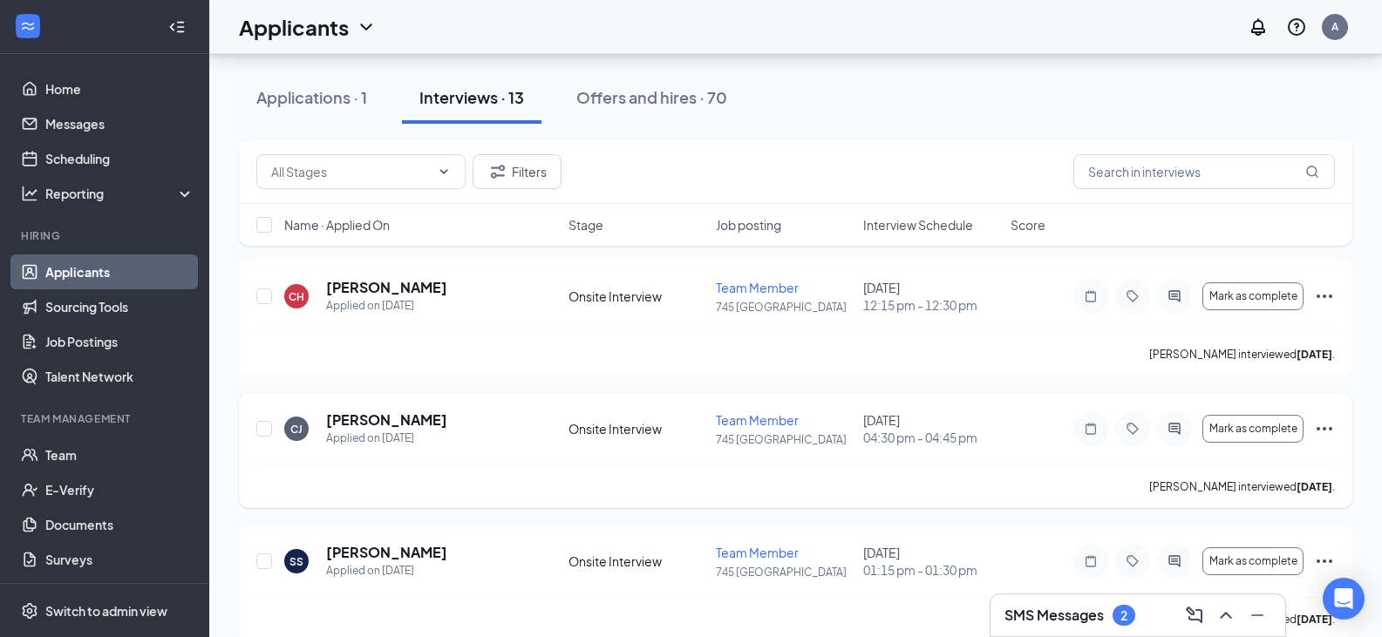
click at [1327, 425] on icon "Ellipses" at bounding box center [1324, 429] width 21 height 21
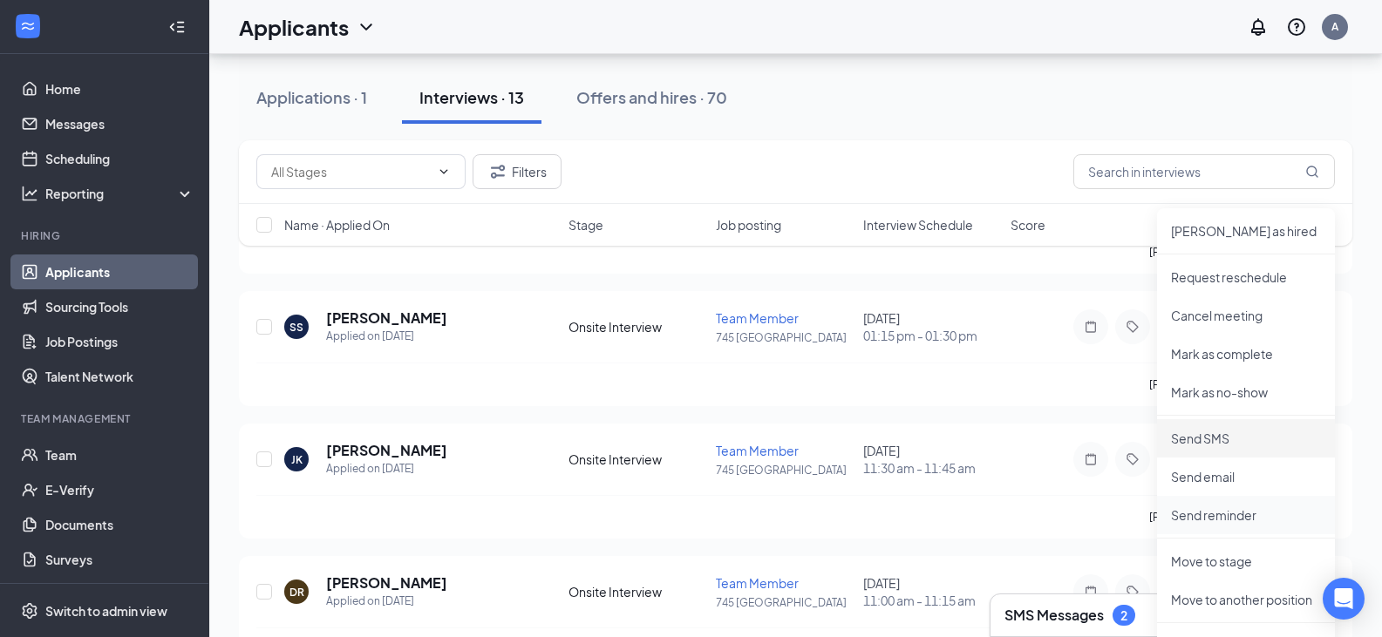
scroll to position [1134, 0]
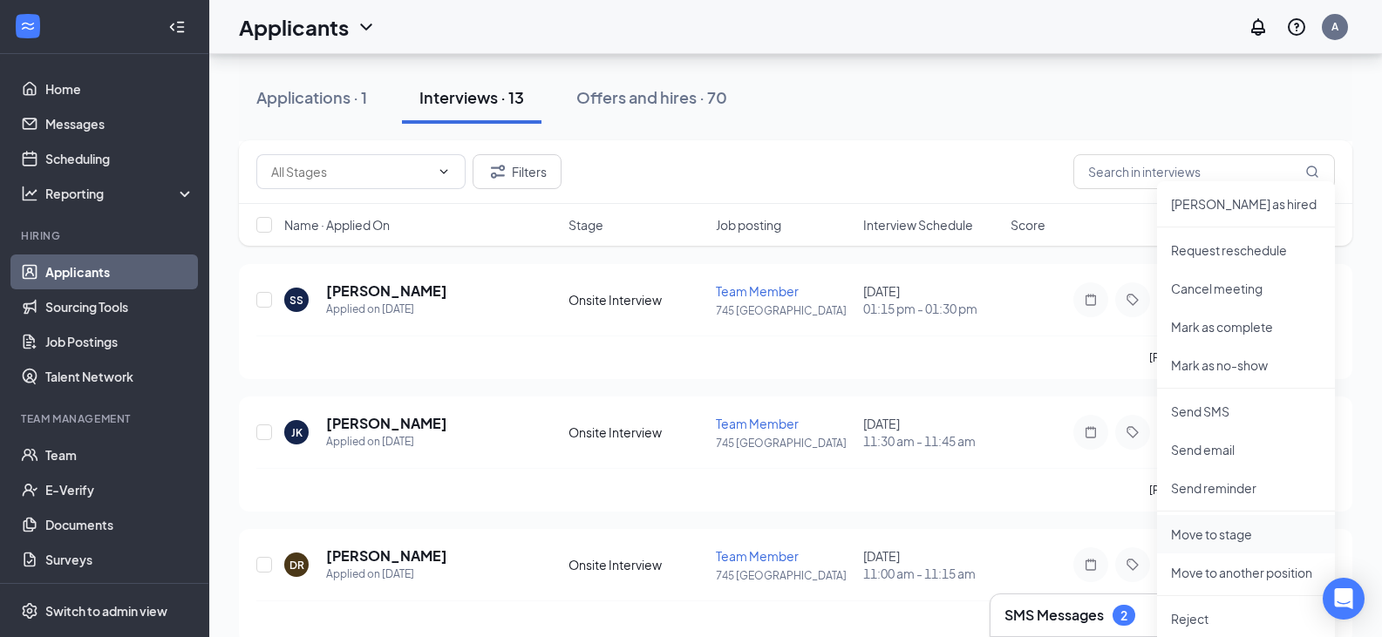
click at [1244, 532] on p "Move to stage" at bounding box center [1246, 534] width 150 height 17
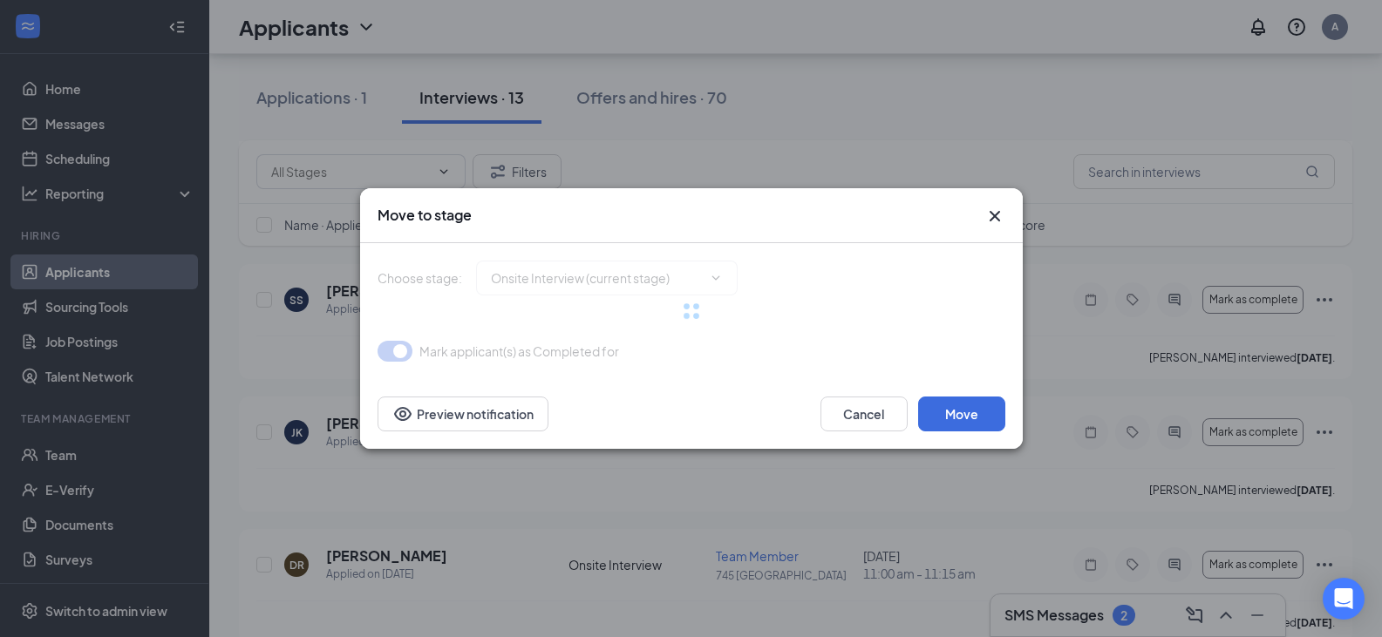
type input "Hiring Complete (final stage)"
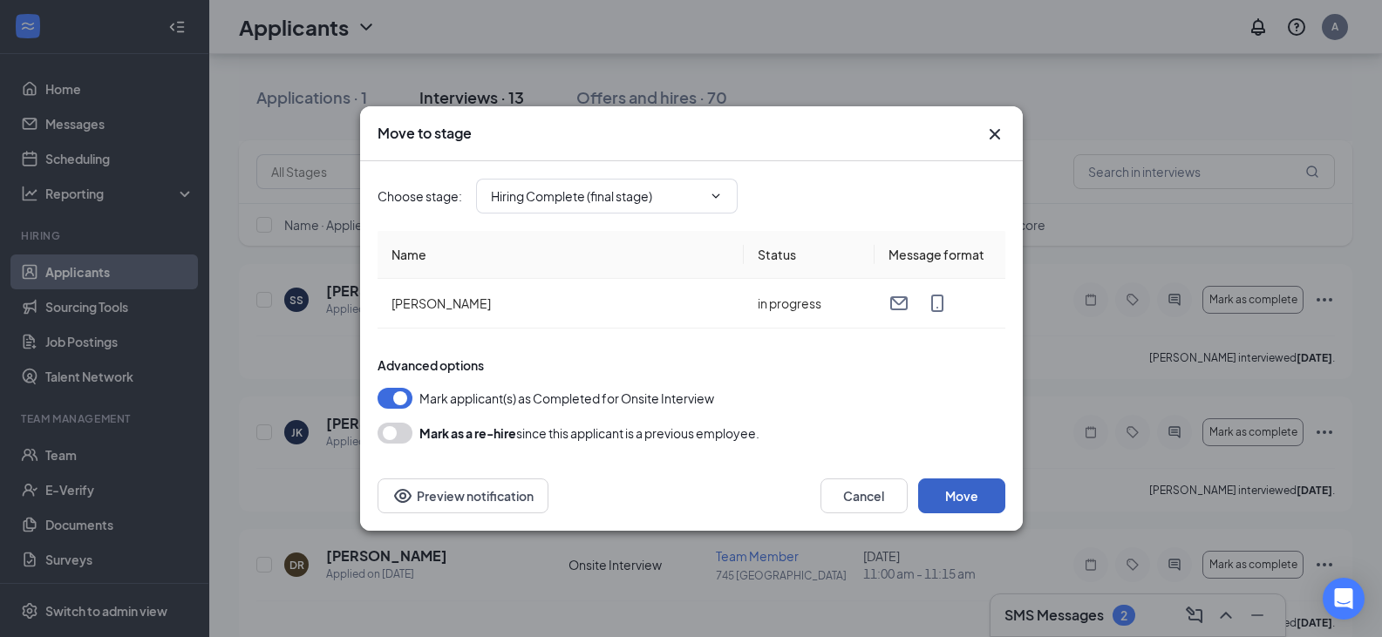
click at [968, 501] on button "Move" at bounding box center [961, 496] width 87 height 35
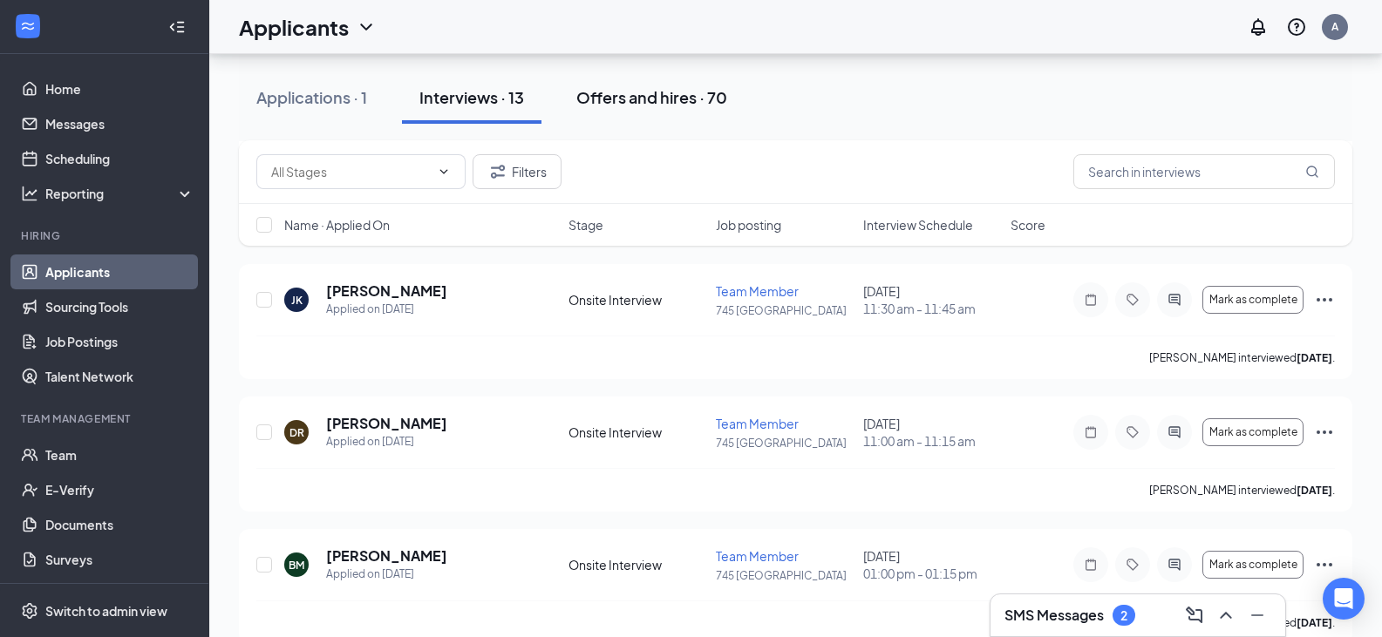
click at [658, 92] on div "Offers and hires · 70" at bounding box center [651, 97] width 151 height 22
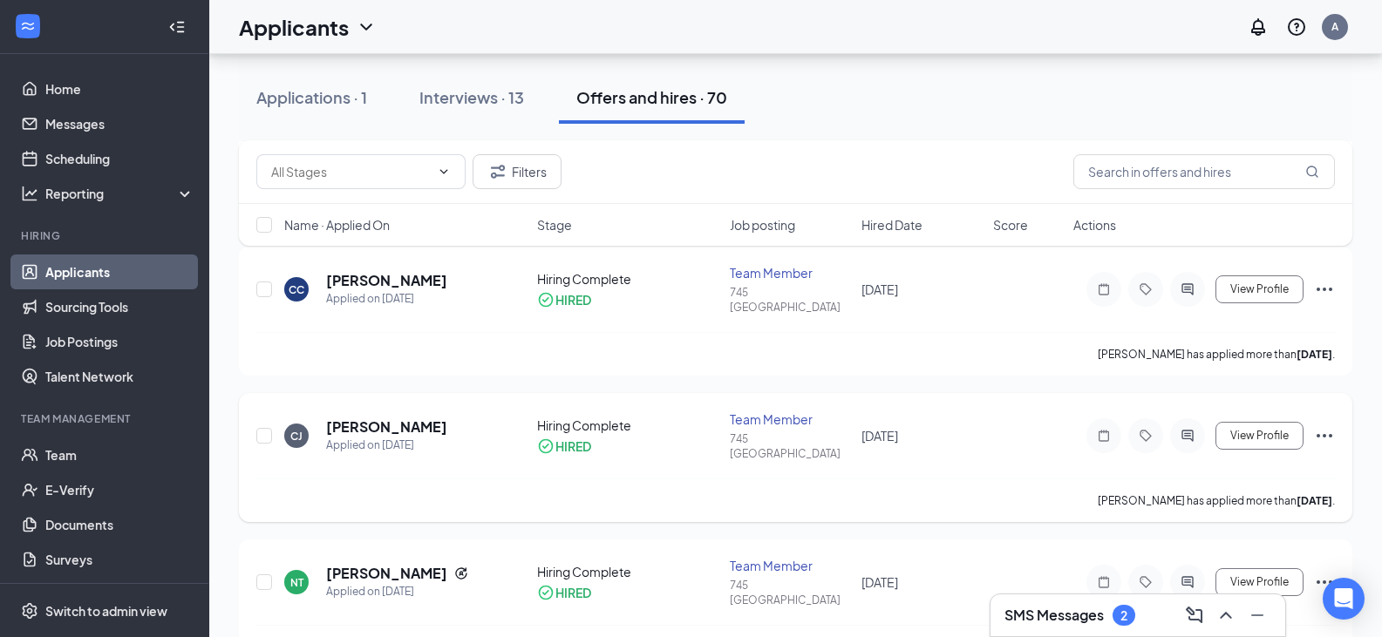
scroll to position [262, 0]
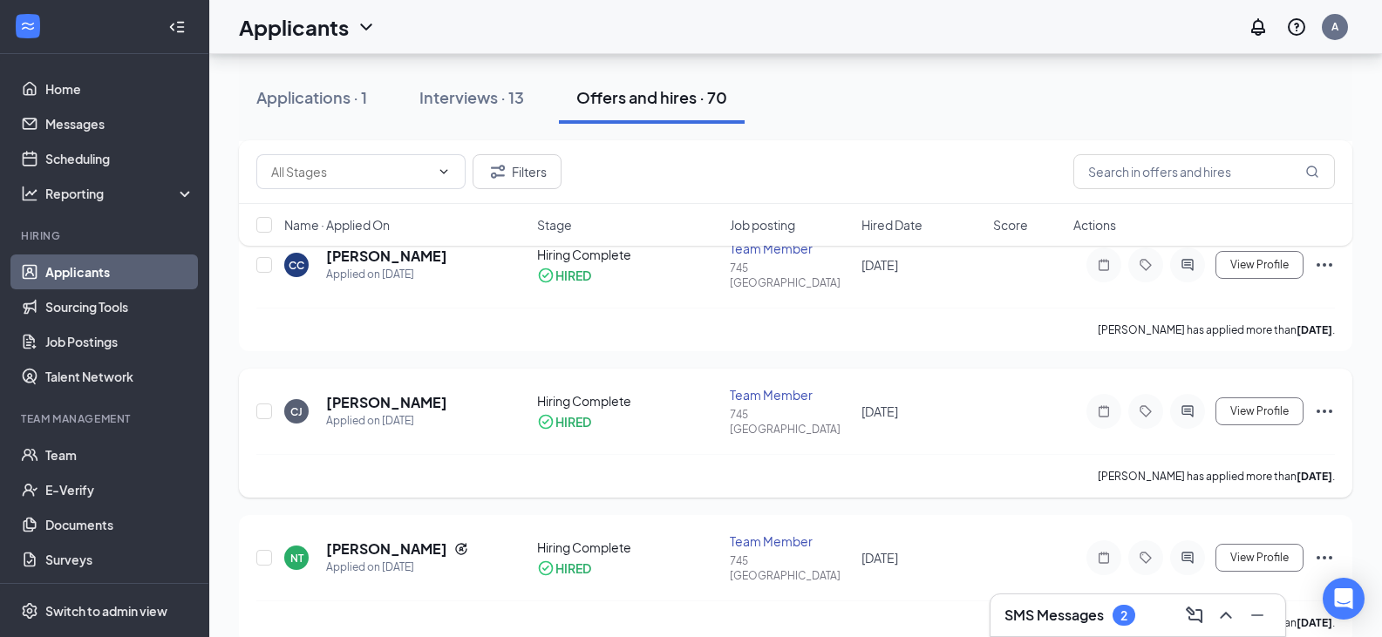
click at [1320, 401] on icon "Ellipses" at bounding box center [1324, 411] width 21 height 21
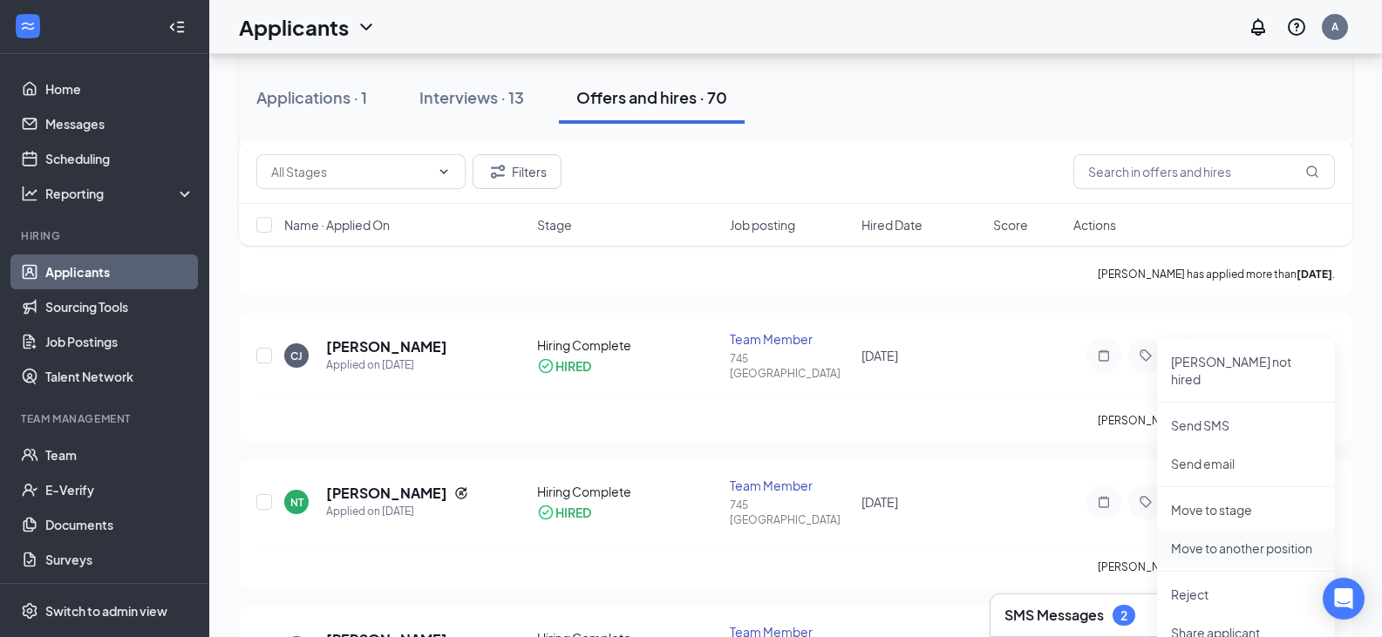
scroll to position [349, 0]
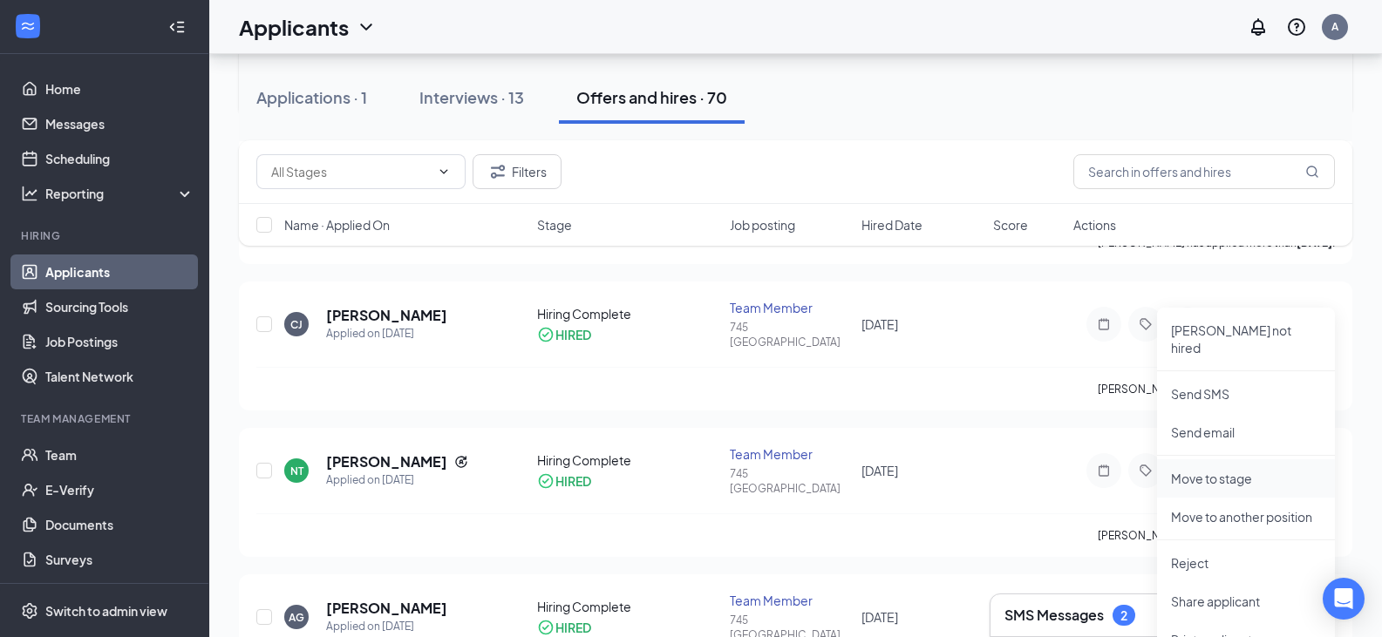
click at [1225, 470] on p "Move to stage" at bounding box center [1246, 478] width 150 height 17
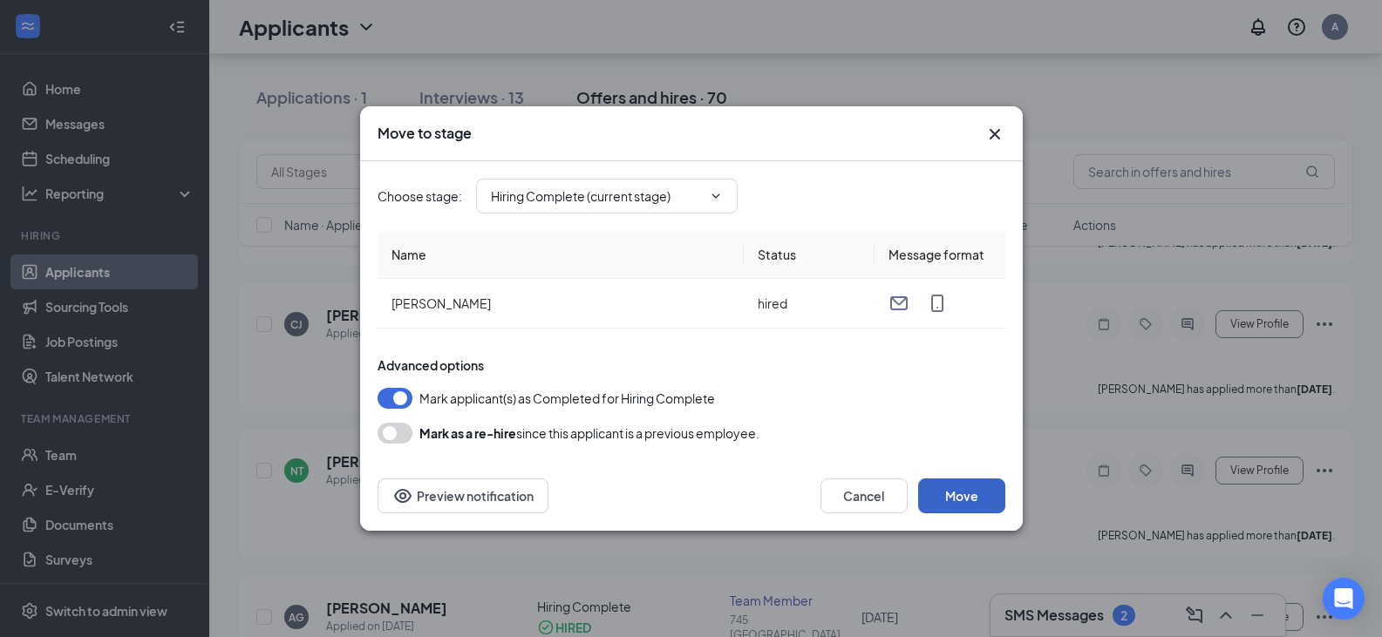
click at [959, 501] on button "Move" at bounding box center [961, 496] width 87 height 35
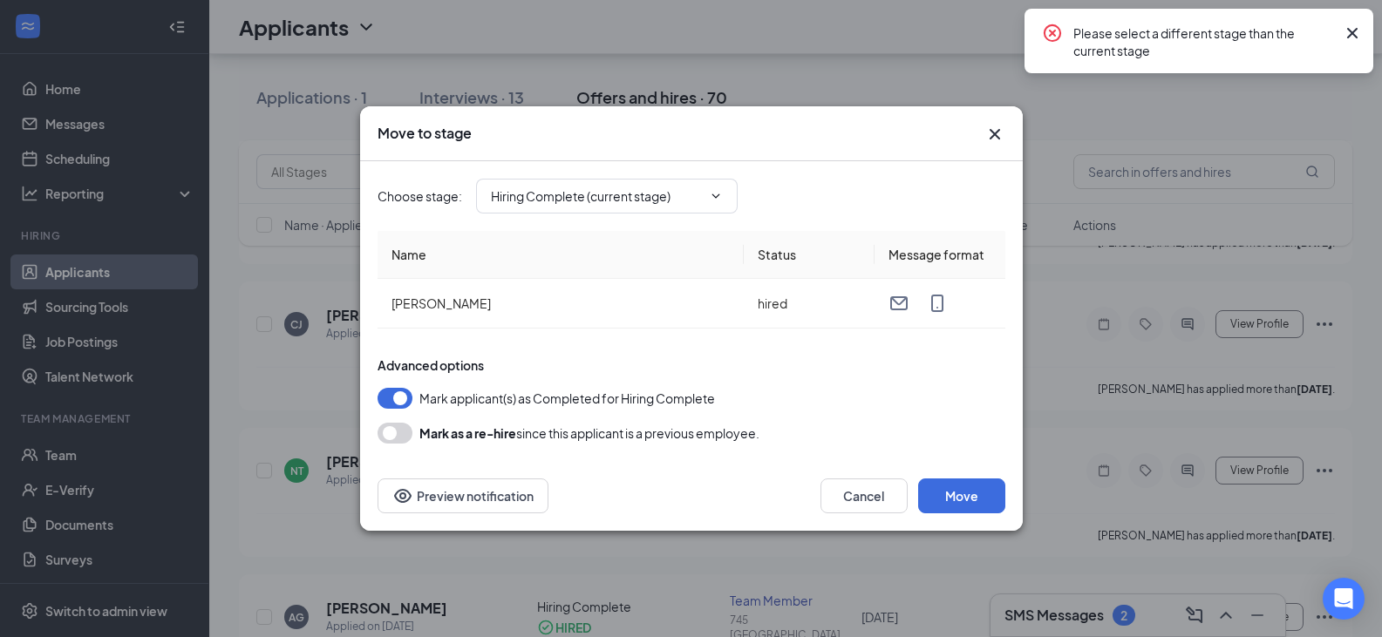
click at [1356, 36] on icon "Cross" at bounding box center [1352, 33] width 10 height 10
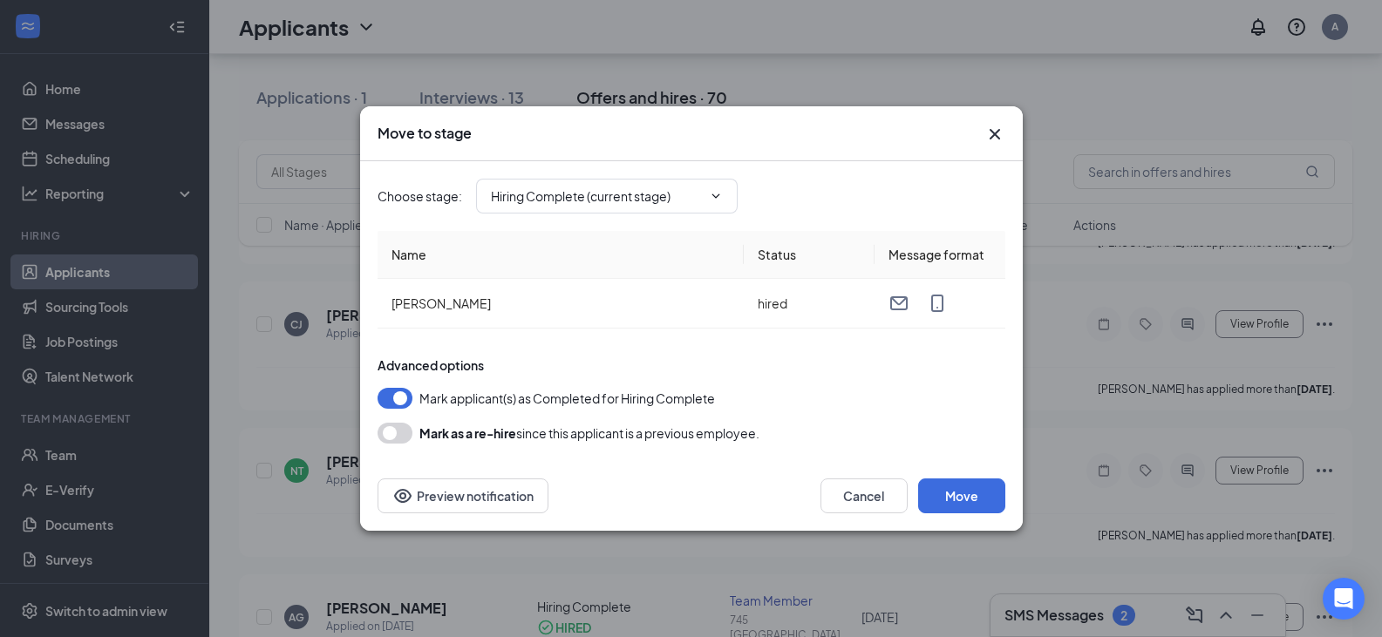
click at [997, 129] on icon "Cross" at bounding box center [995, 134] width 21 height 21
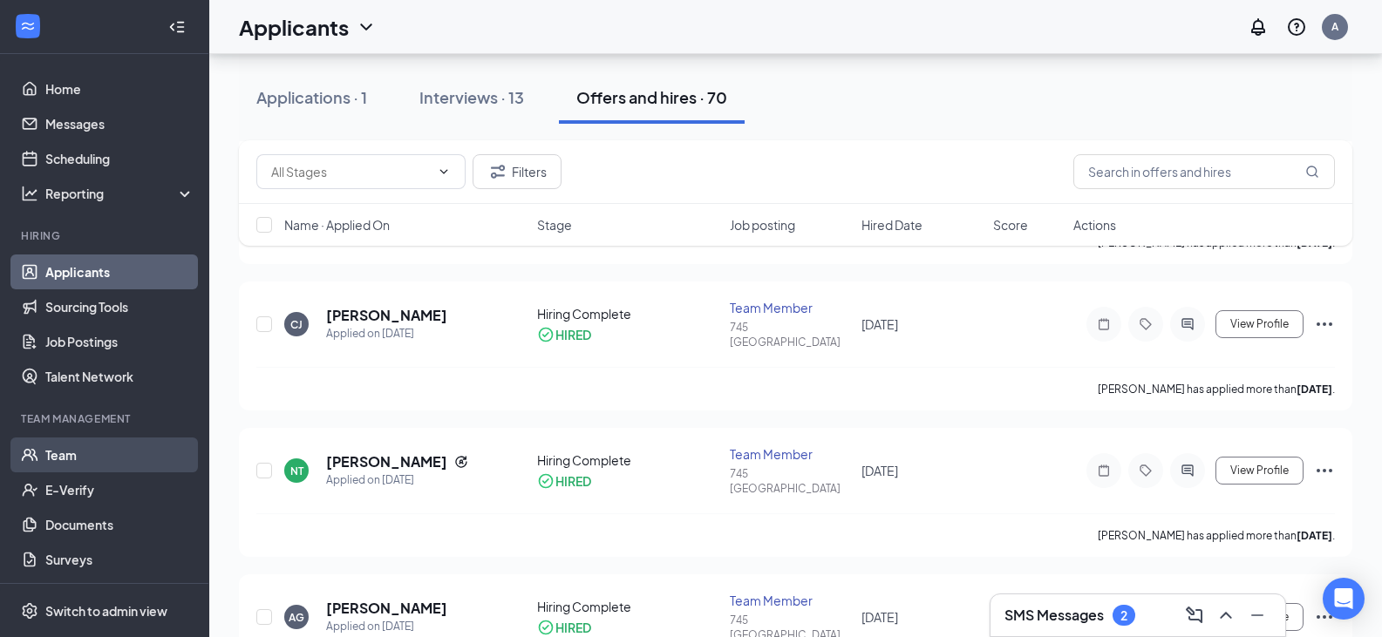
click at [64, 447] on link "Team" at bounding box center [119, 455] width 149 height 35
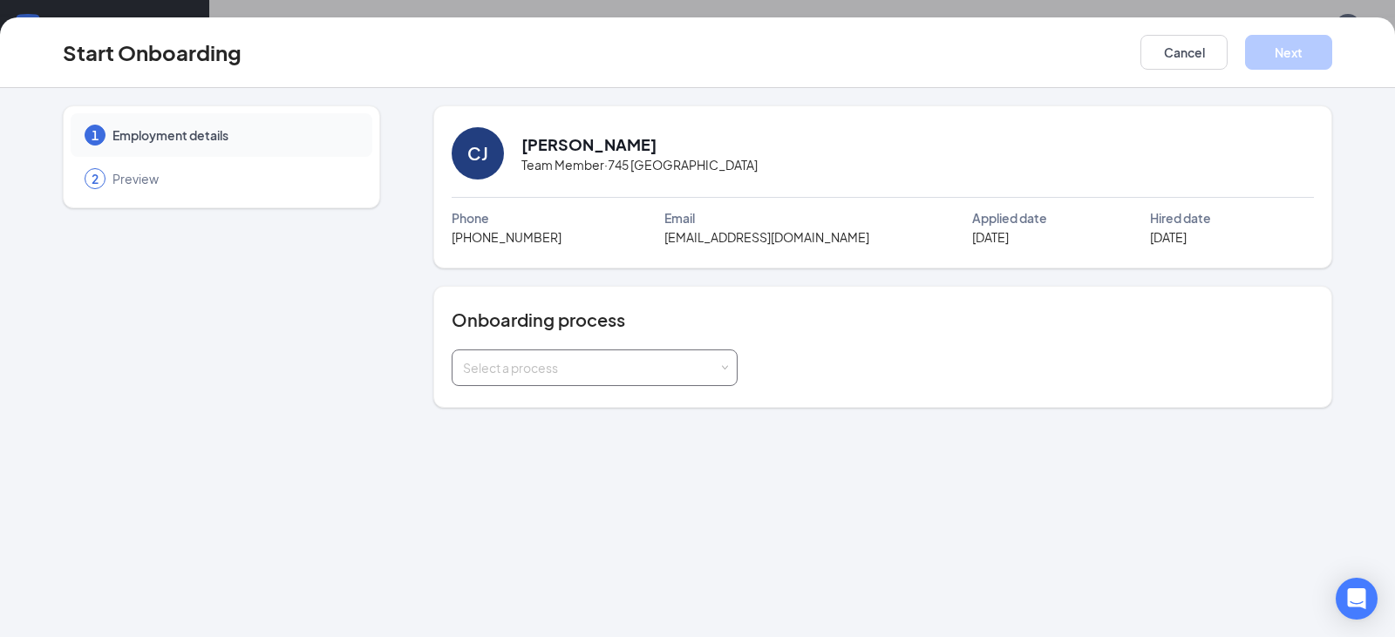
click at [717, 361] on div "Select a process" at bounding box center [591, 367] width 256 height 17
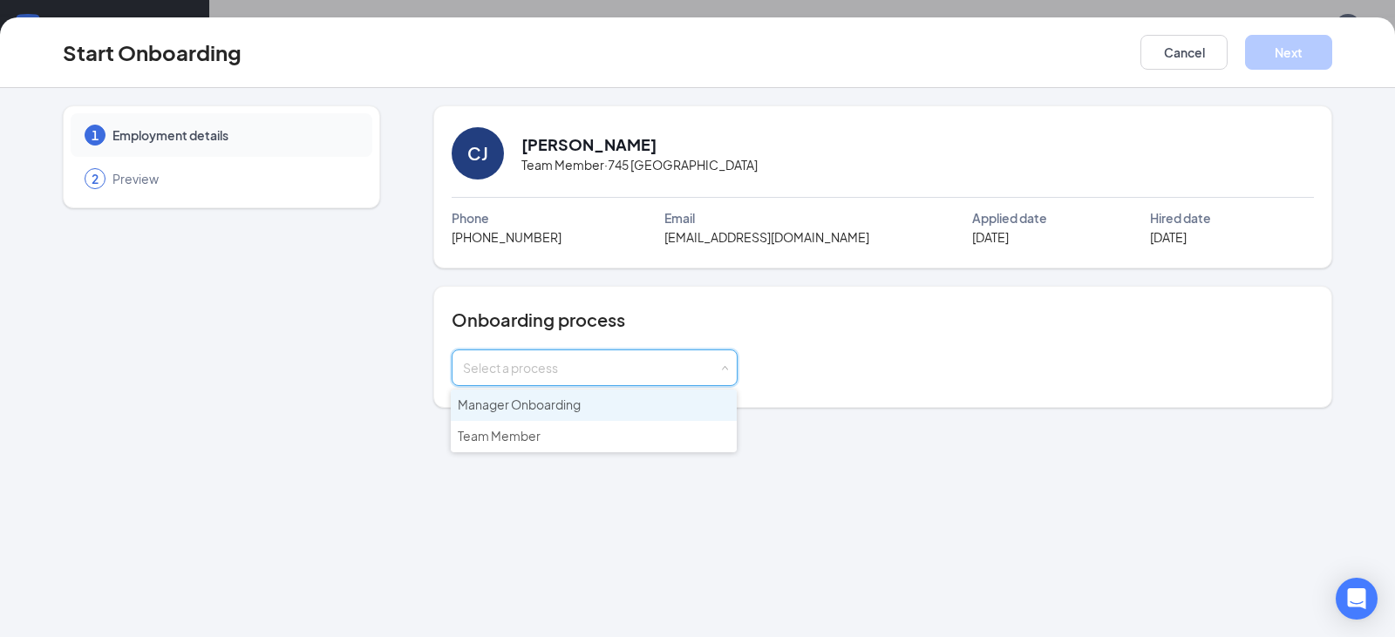
drag, startPoint x: 850, startPoint y: 372, endPoint x: 966, endPoint y: 355, distance: 117.2
click at [852, 372] on div "Select a process" at bounding box center [883, 368] width 862 height 37
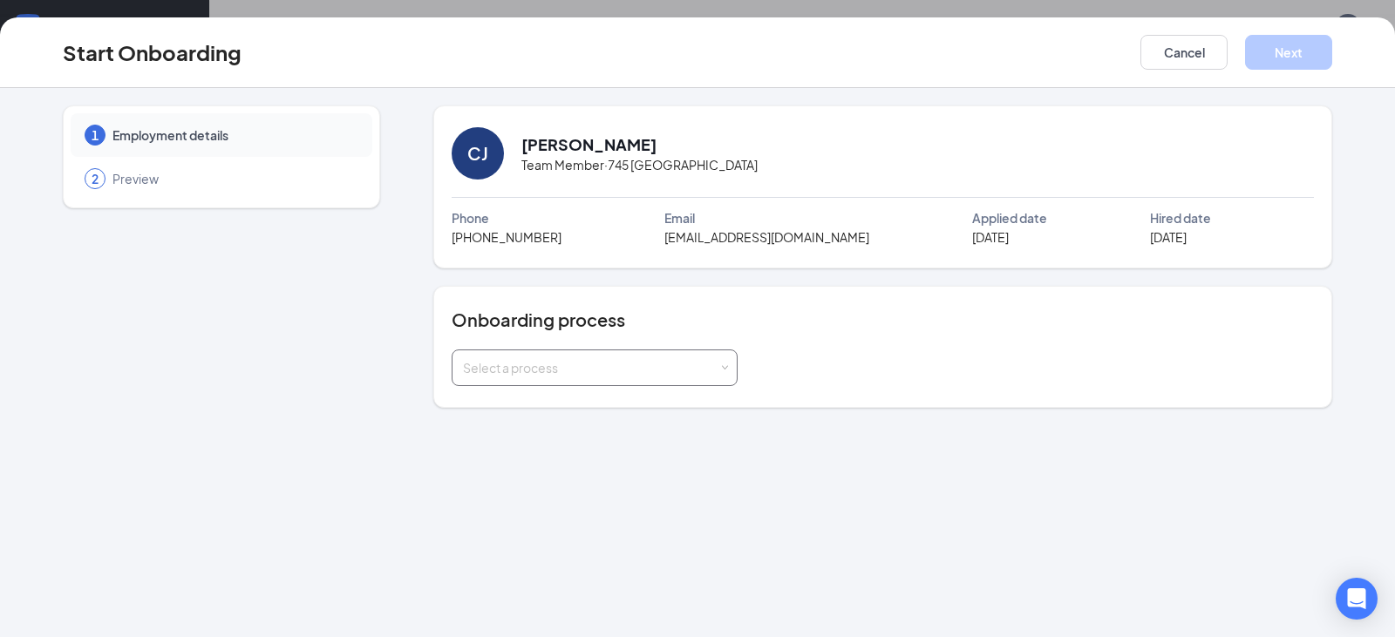
click at [715, 364] on div "Select a process" at bounding box center [591, 367] width 256 height 17
click at [516, 440] on span "Team Member" at bounding box center [499, 436] width 83 height 16
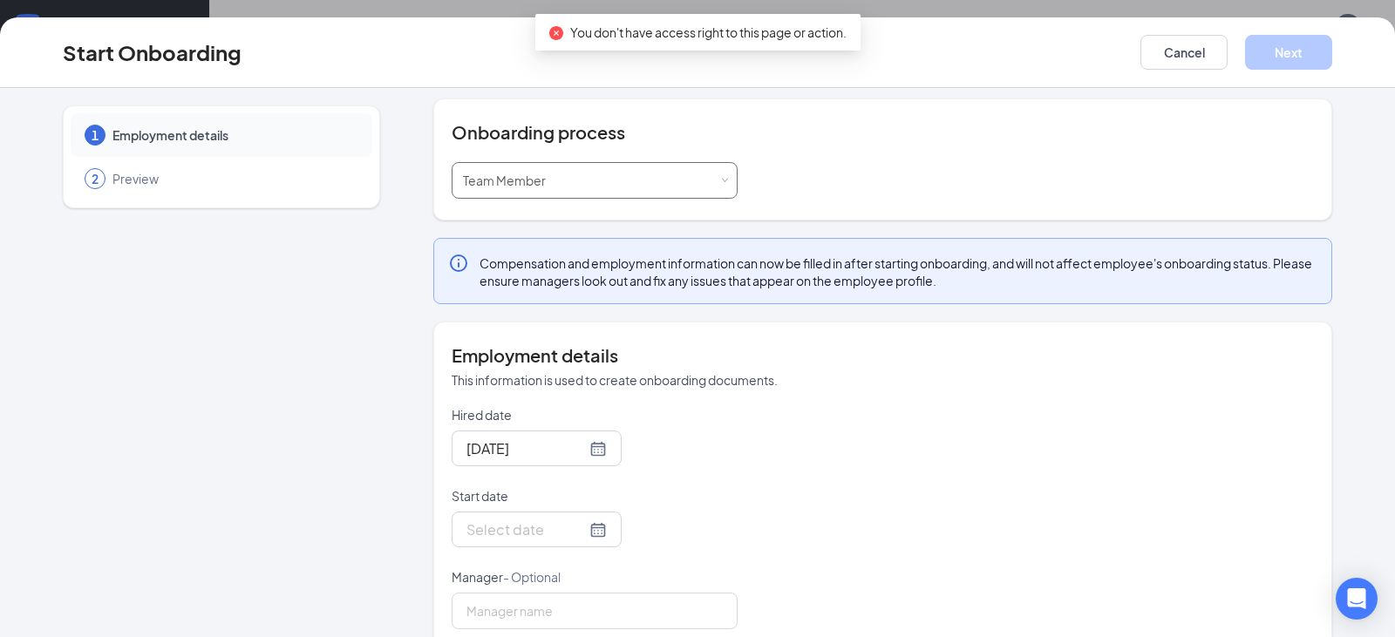
scroll to position [219, 0]
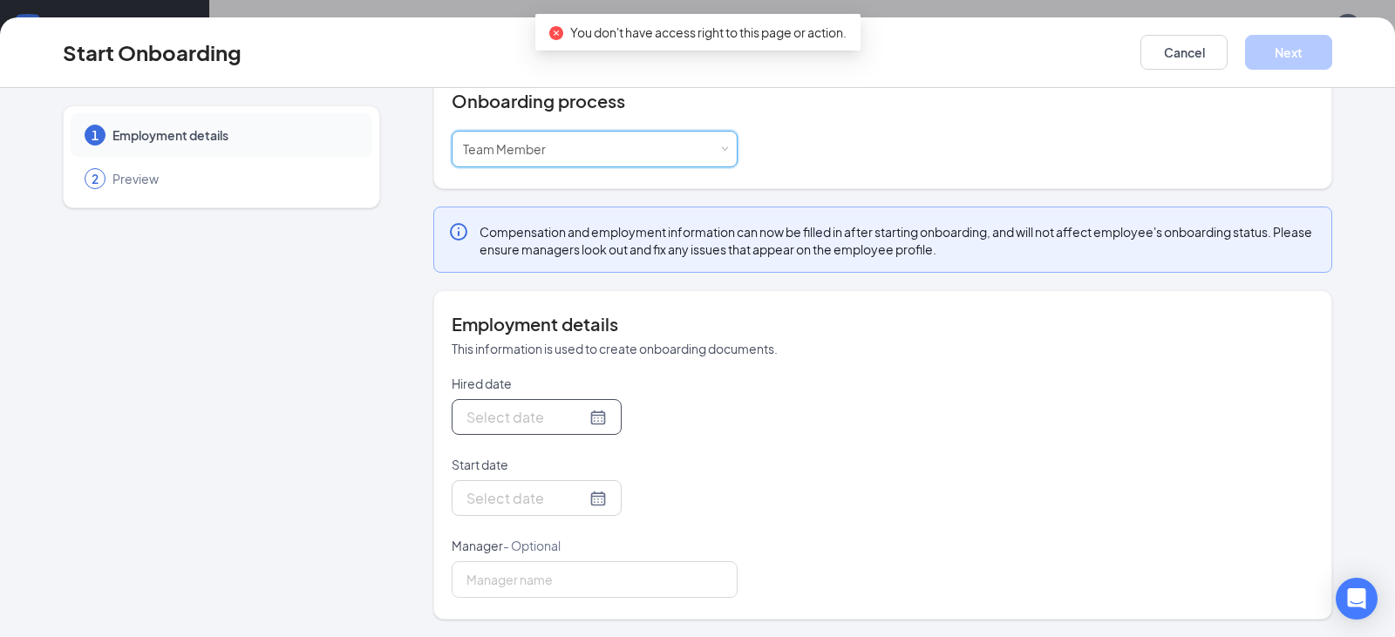
click at [579, 423] on div at bounding box center [537, 417] width 140 height 22
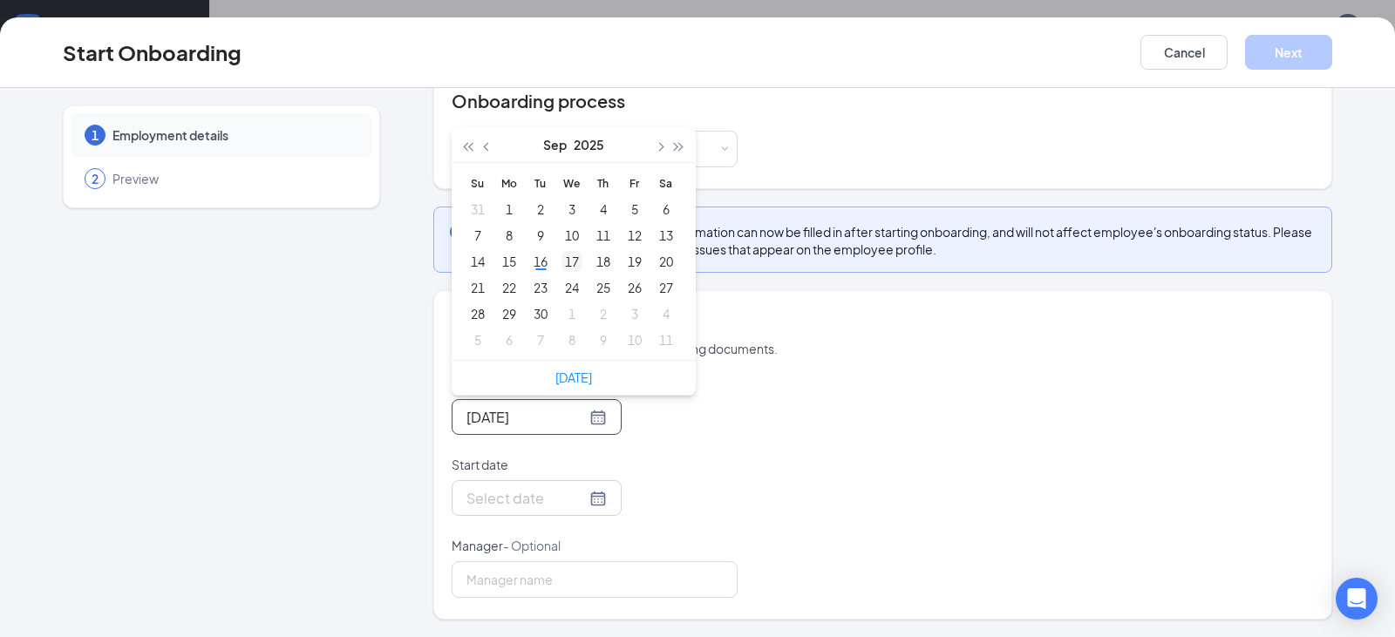
type input "[DATE]"
click at [562, 265] on div "17" at bounding box center [572, 261] width 21 height 21
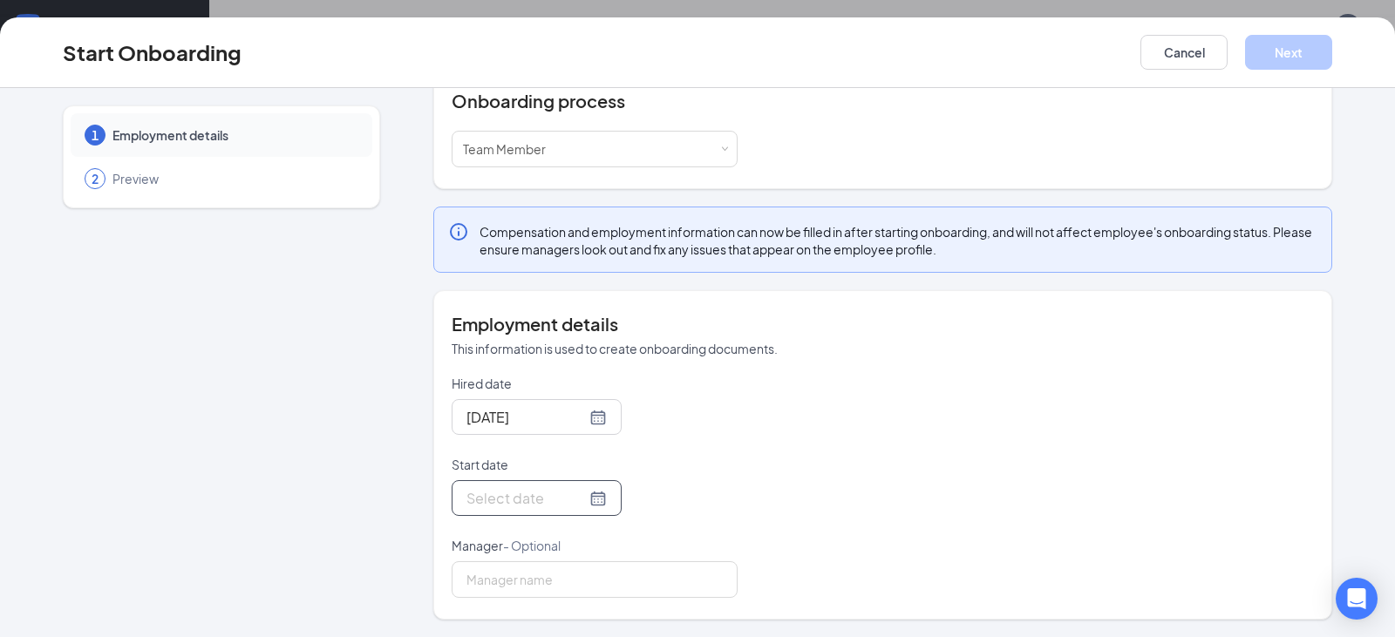
click at [573, 501] on div at bounding box center [537, 498] width 140 height 22
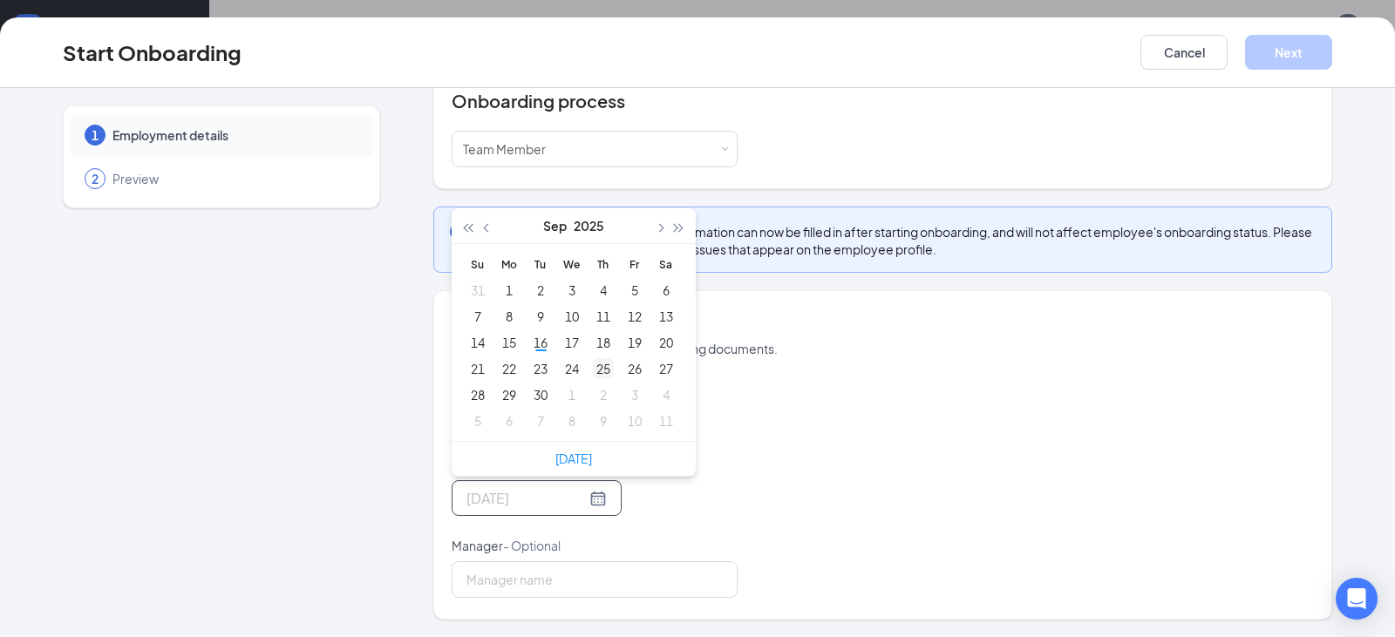
type input "[DATE]"
click at [596, 369] on div "25" at bounding box center [603, 368] width 21 height 21
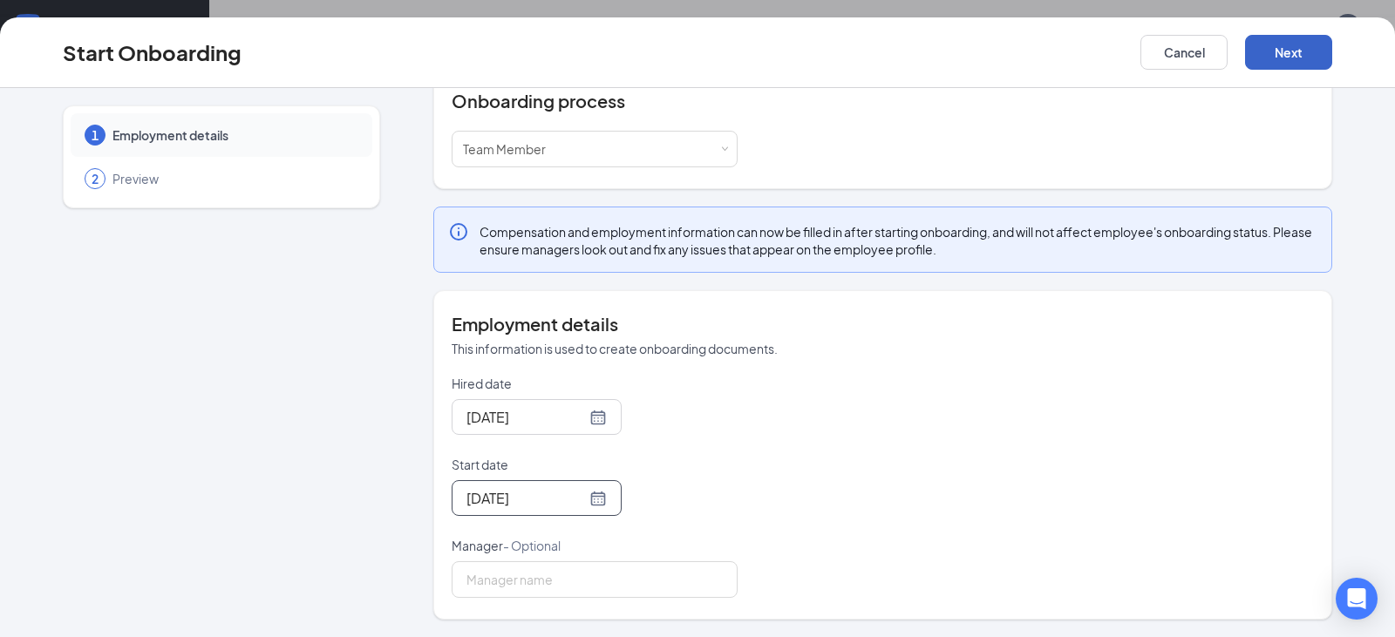
click at [1302, 57] on button "Next" at bounding box center [1288, 52] width 87 height 35
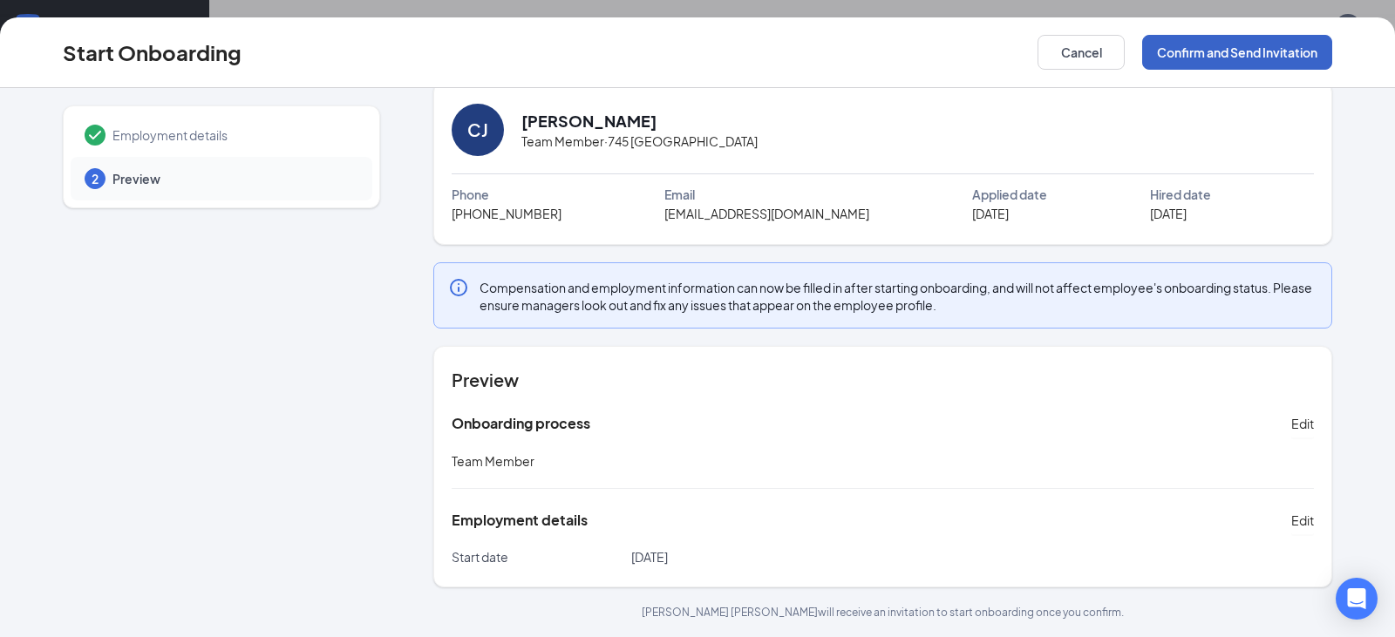
click at [1231, 49] on button "Confirm and Send Invitation" at bounding box center [1237, 52] width 190 height 35
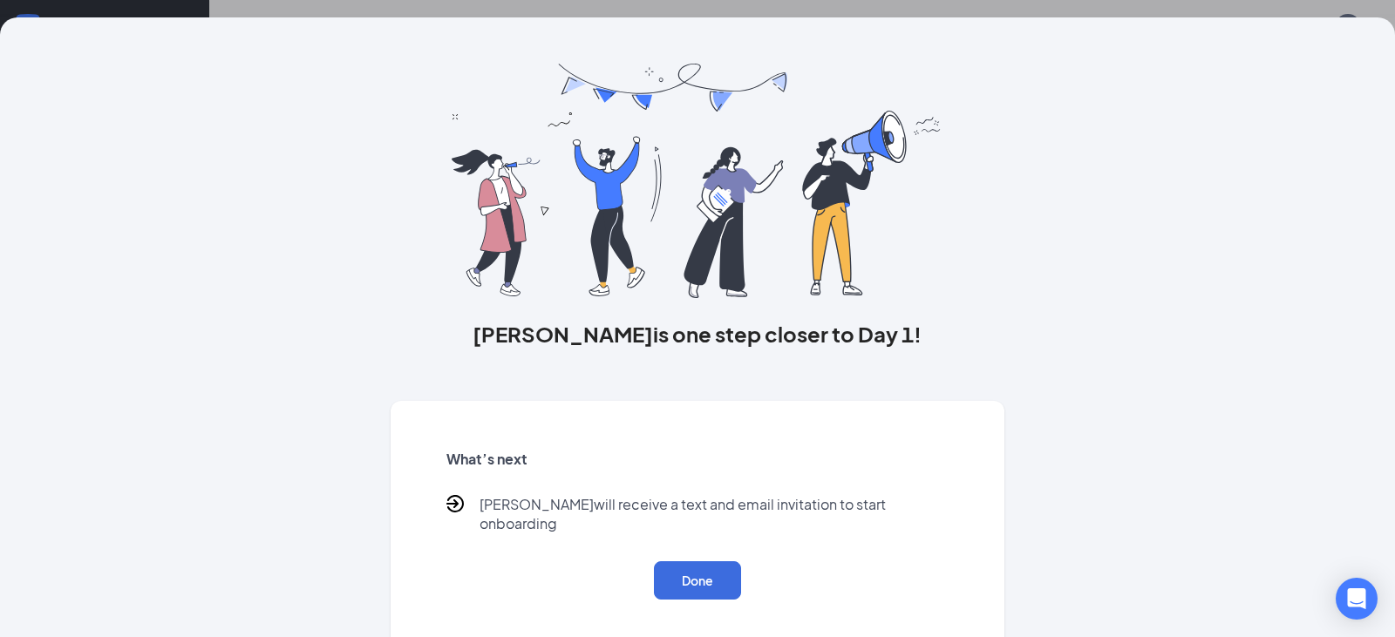
scroll to position [0, 0]
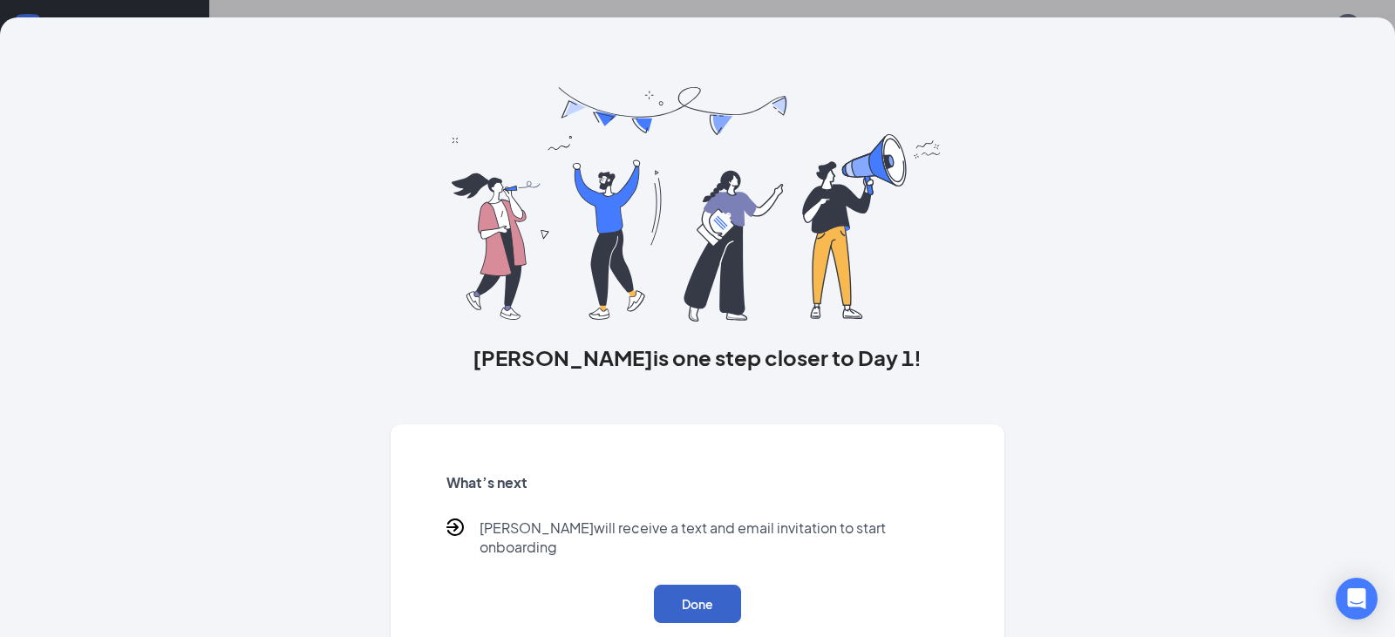
click at [678, 585] on button "Done" at bounding box center [697, 604] width 87 height 38
